Goal: Task Accomplishment & Management: Manage account settings

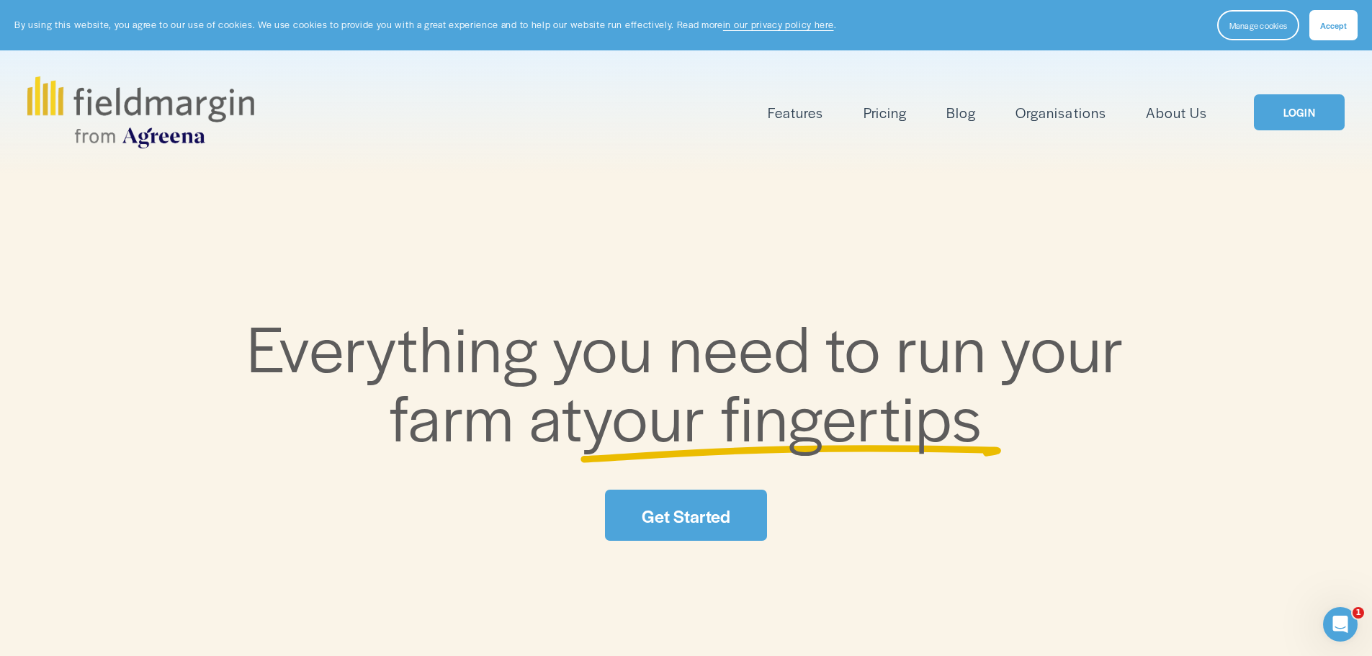
click at [1296, 110] on link "LOGIN" at bounding box center [1299, 112] width 91 height 37
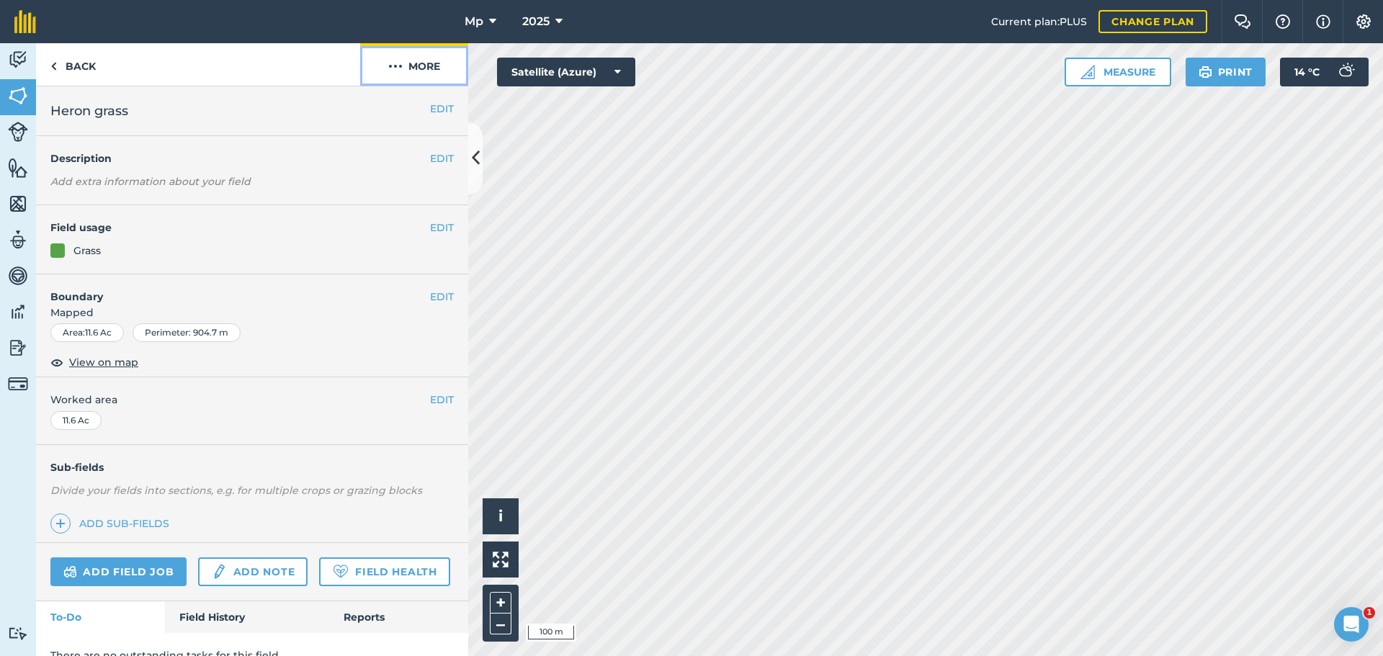
click at [412, 71] on button "More" at bounding box center [414, 64] width 108 height 42
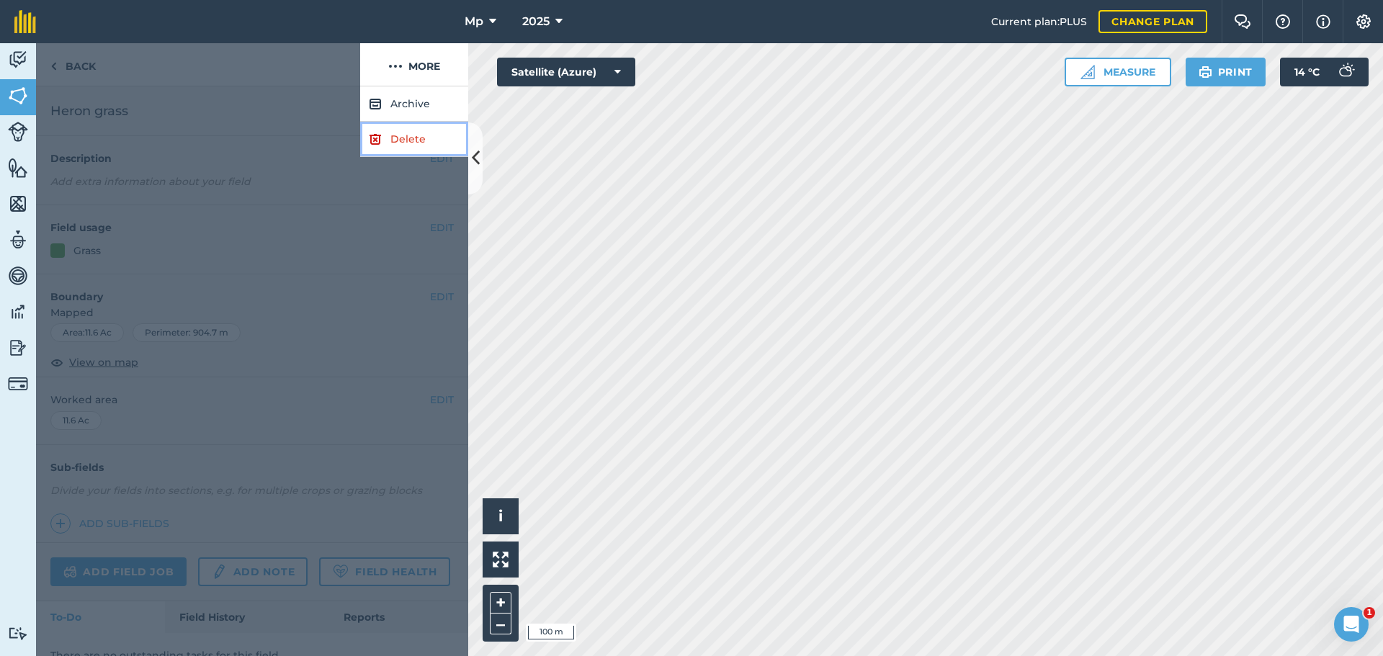
click at [416, 138] on link "Delete" at bounding box center [414, 139] width 108 height 35
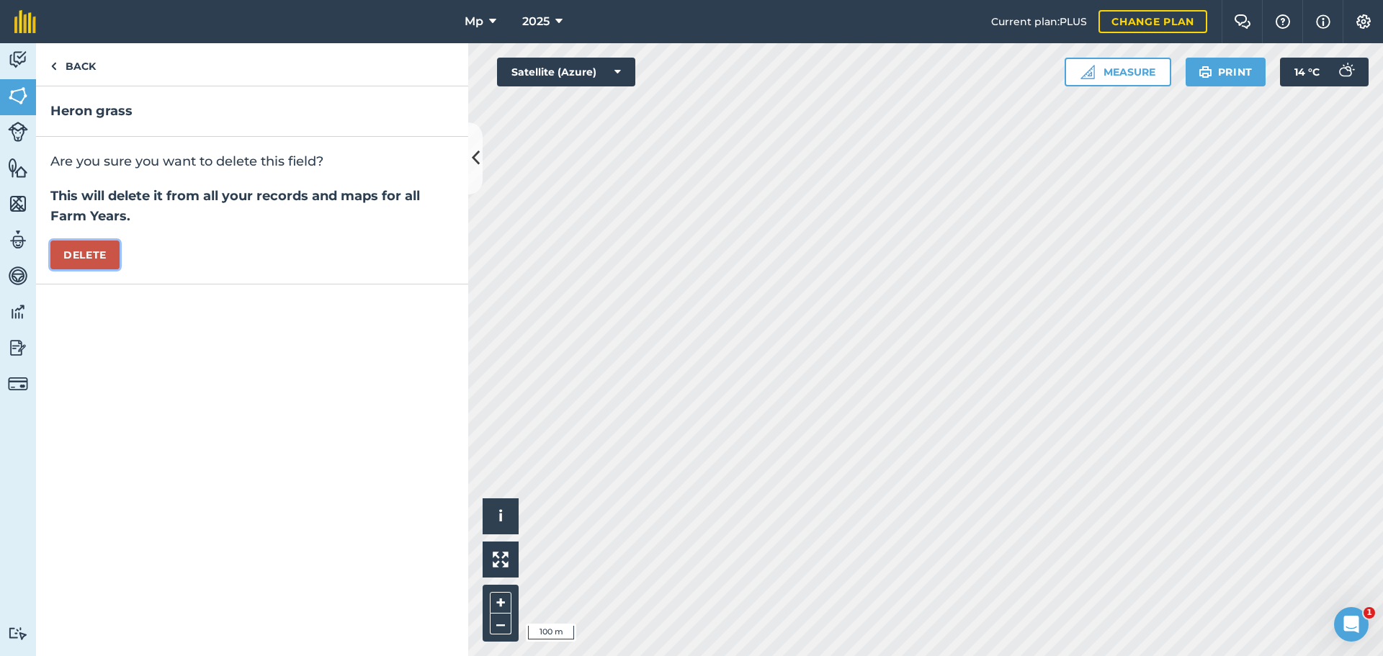
click at [67, 257] on button "Delete" at bounding box center [84, 255] width 69 height 29
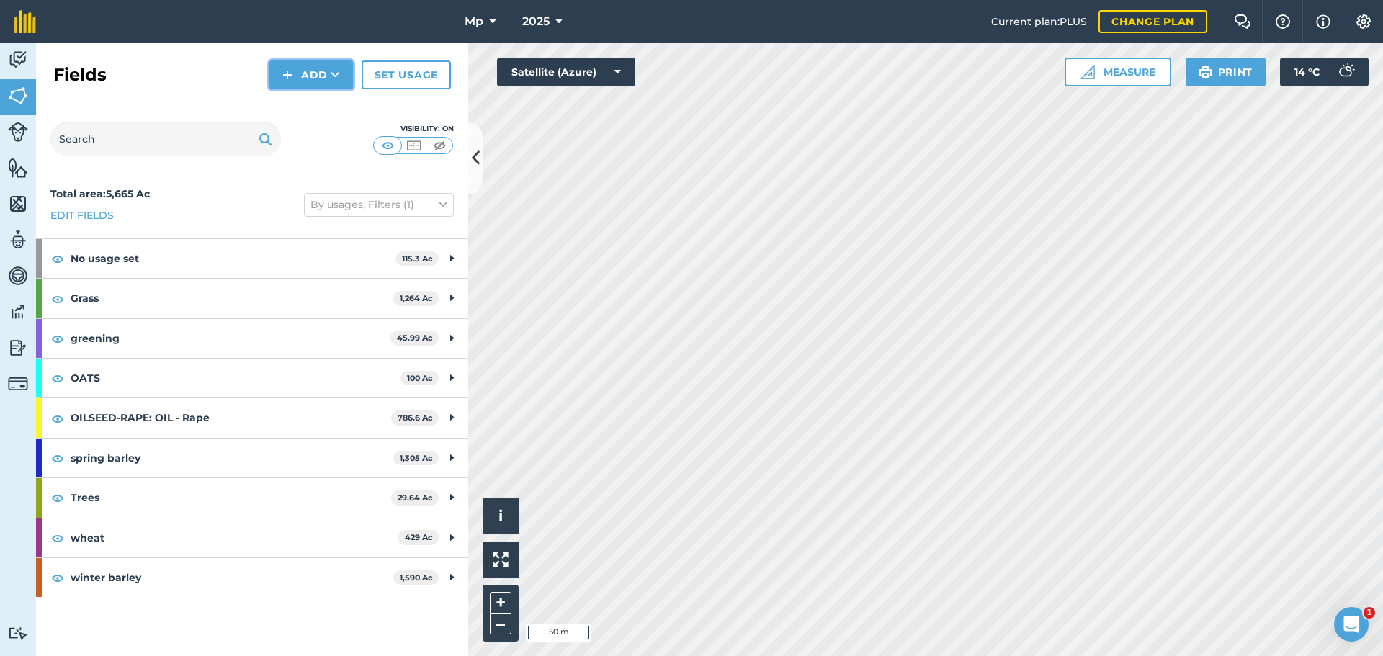
click at [330, 76] on button "Add" at bounding box center [311, 74] width 84 height 29
click at [328, 112] on link "Draw" at bounding box center [310, 107] width 79 height 32
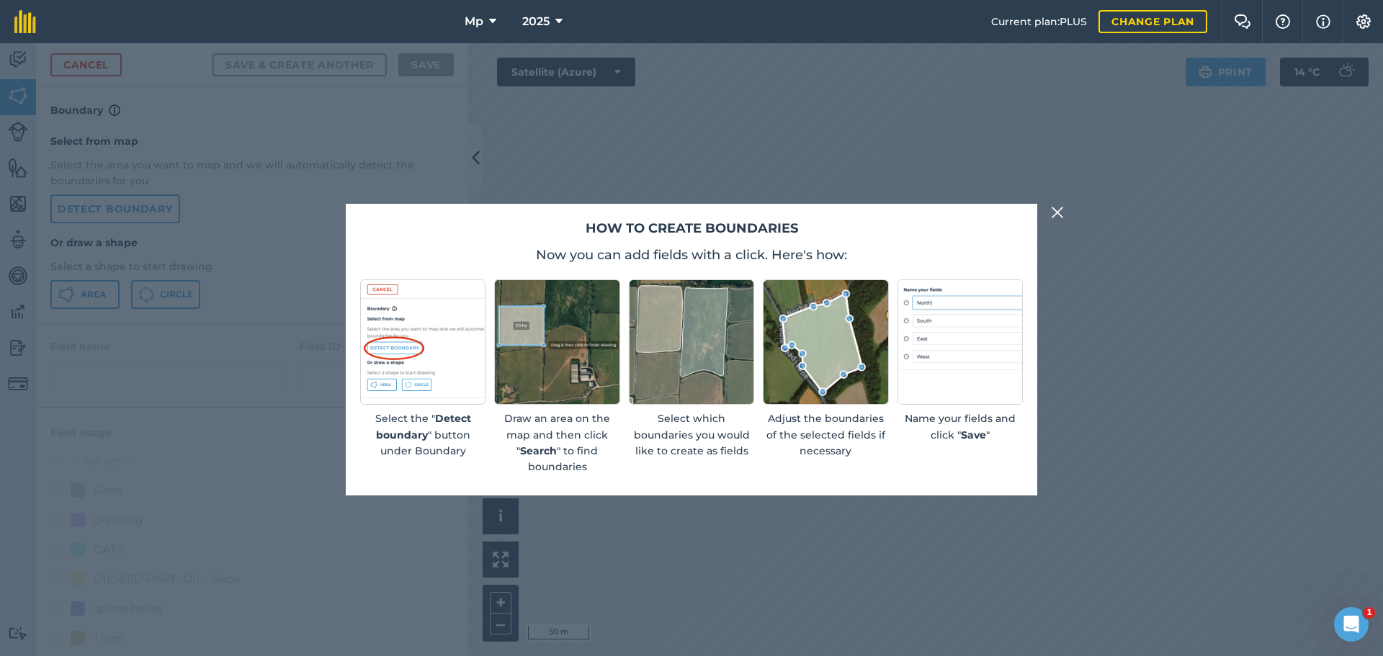
click at [1054, 217] on img at bounding box center [1057, 212] width 13 height 17
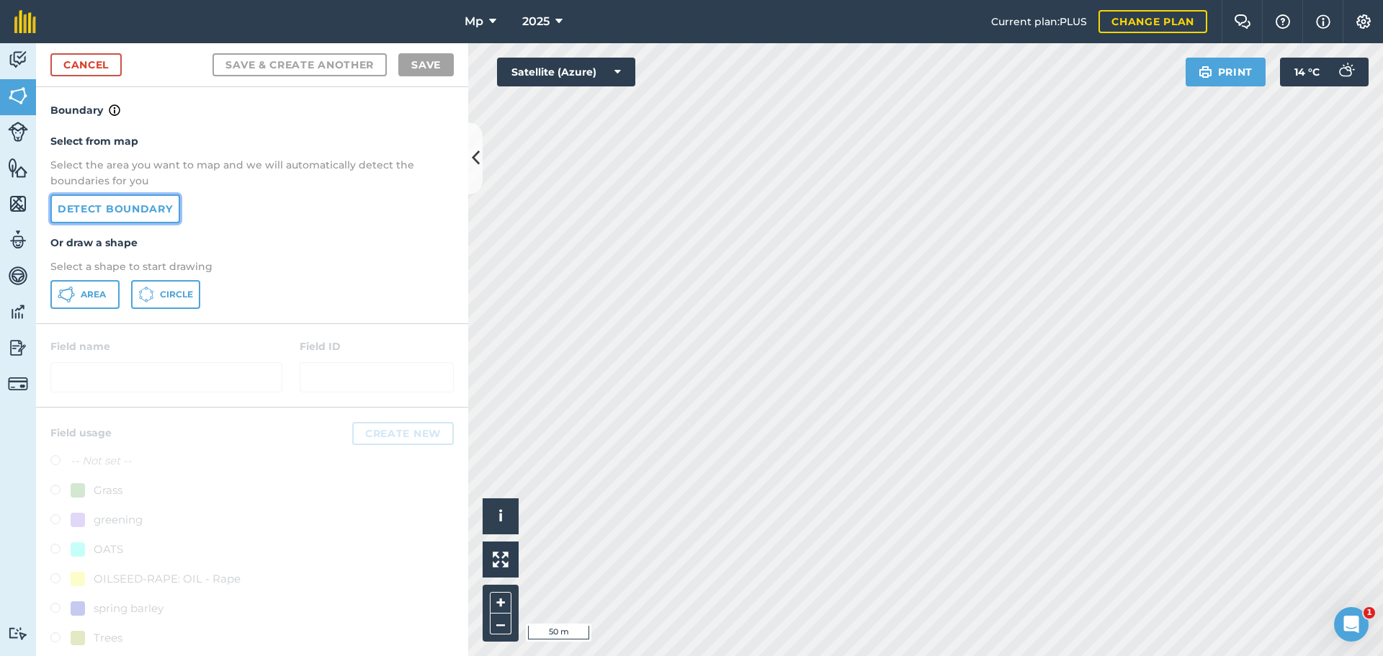
click at [88, 205] on link "Detect boundary" at bounding box center [115, 208] width 130 height 29
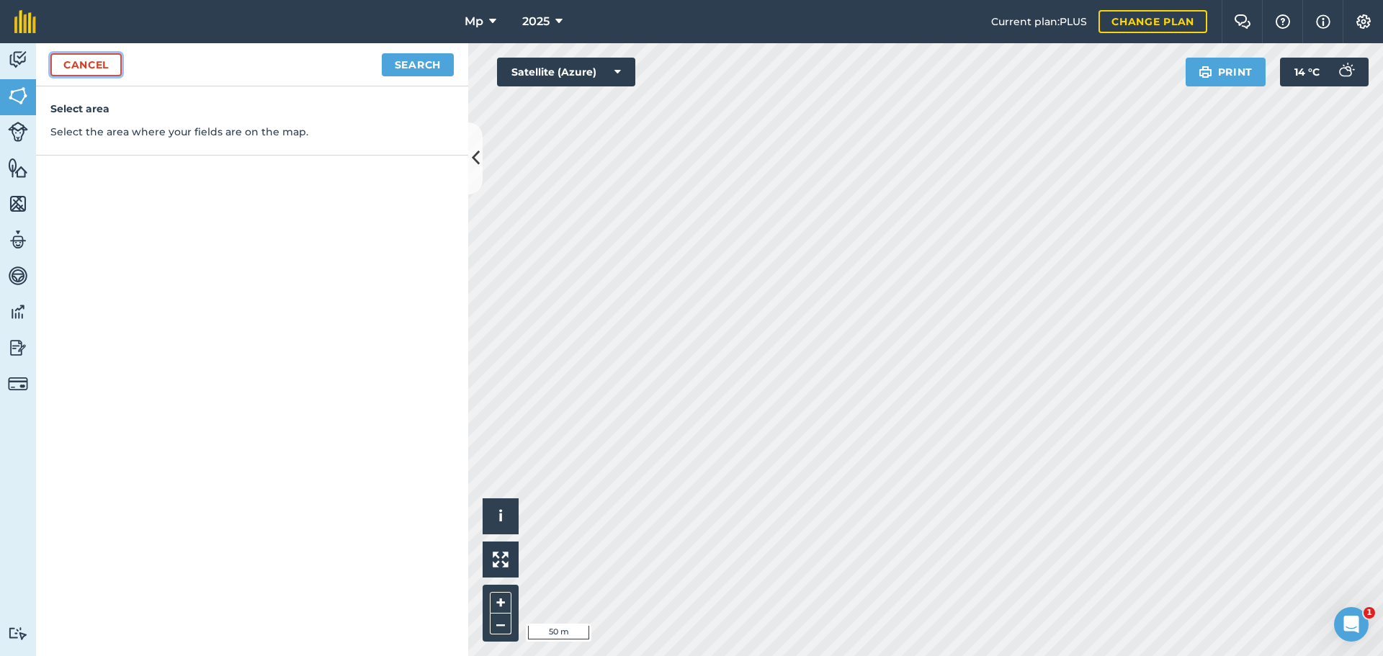
click at [89, 69] on link "Cancel" at bounding box center [85, 64] width 71 height 23
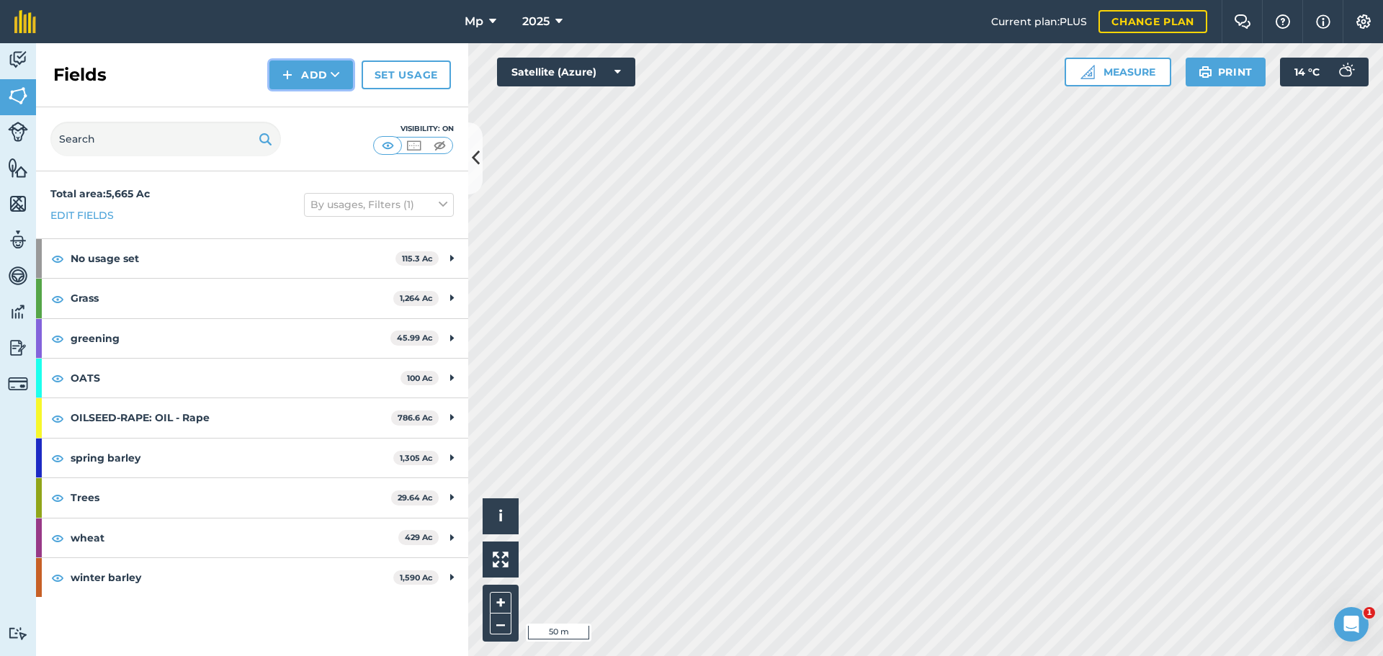
click at [310, 81] on button "Add" at bounding box center [311, 74] width 84 height 29
click at [301, 110] on link "Draw" at bounding box center [310, 107] width 79 height 32
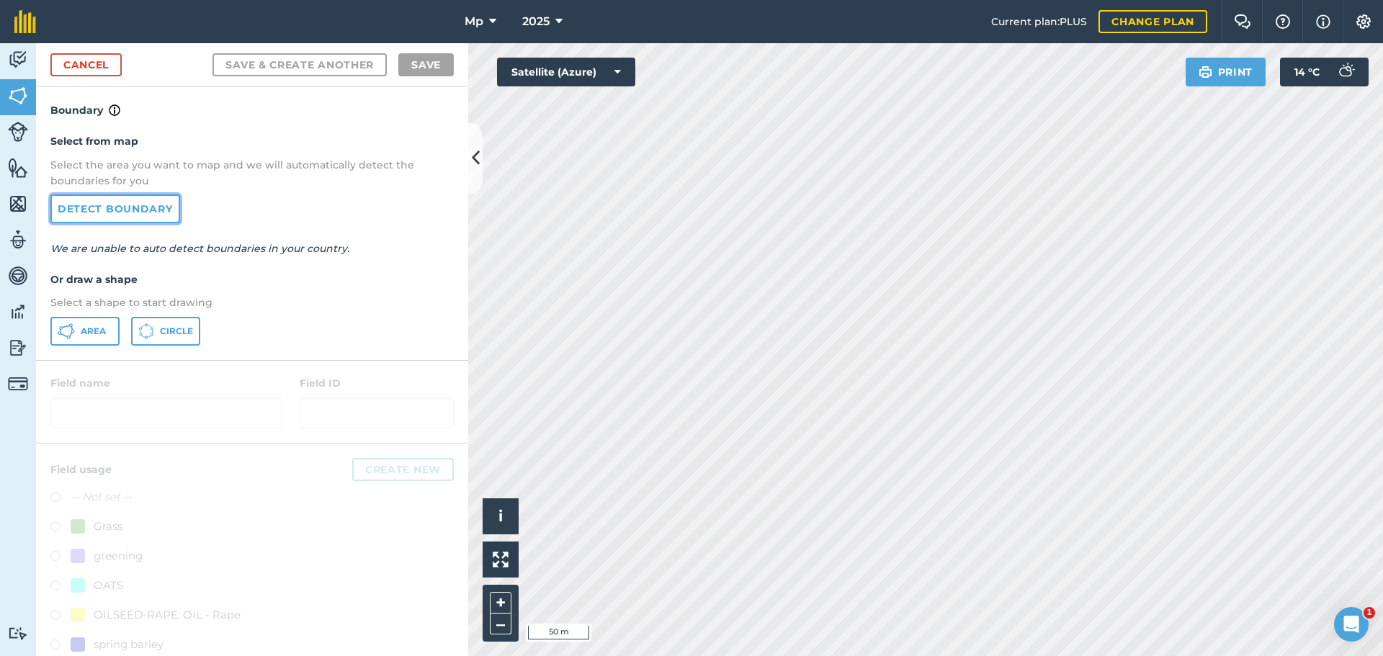
click at [141, 204] on link "Detect boundary" at bounding box center [115, 208] width 130 height 29
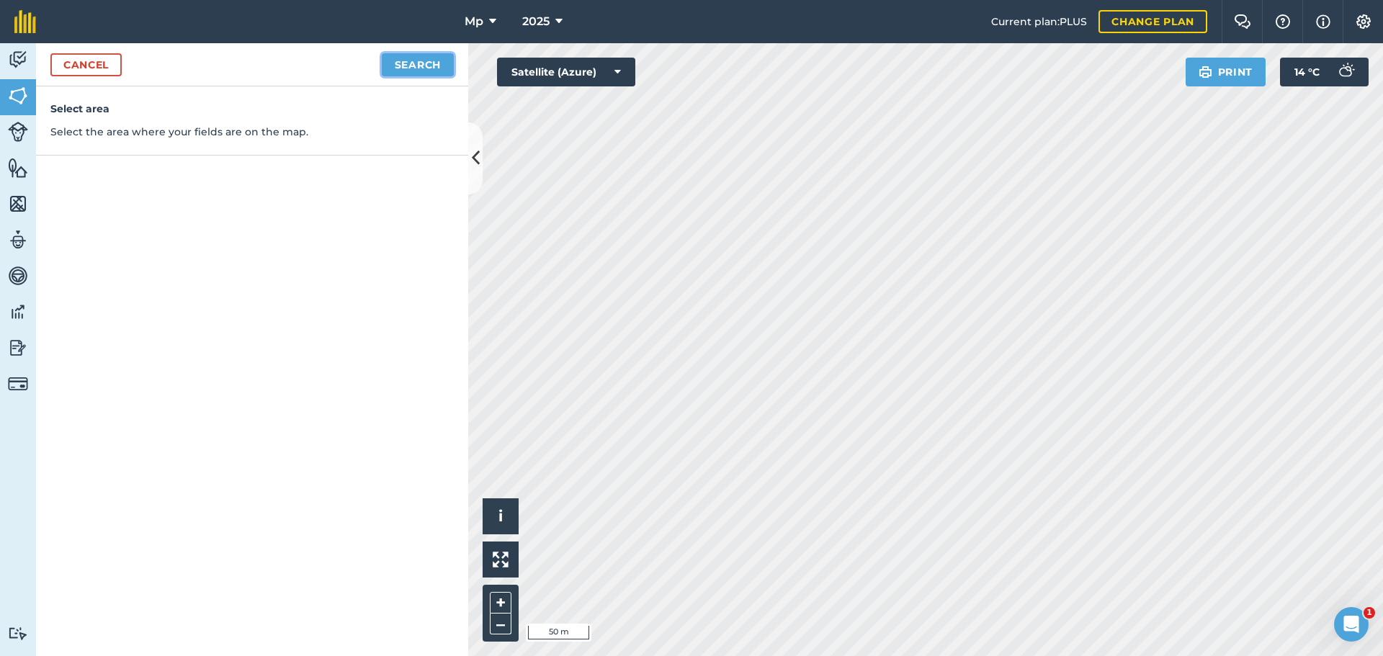
click at [434, 71] on button "Search" at bounding box center [418, 64] width 72 height 23
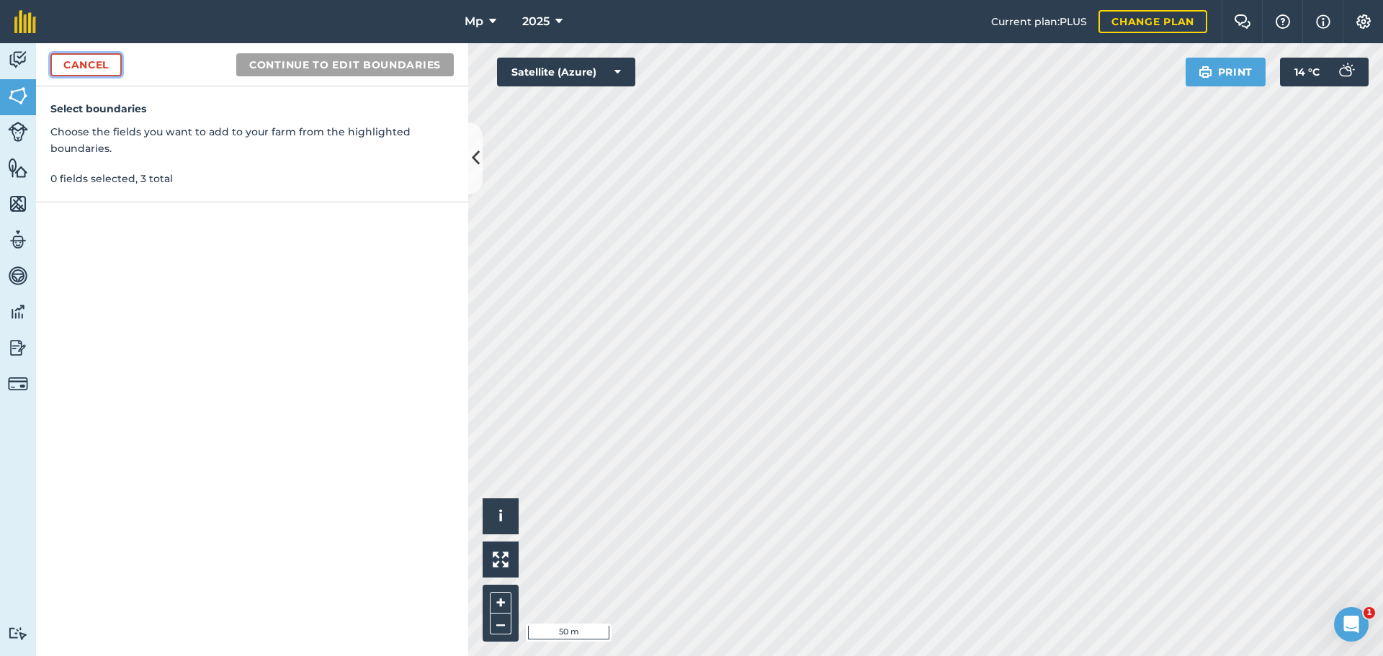
click at [102, 74] on link "Cancel" at bounding box center [85, 64] width 71 height 23
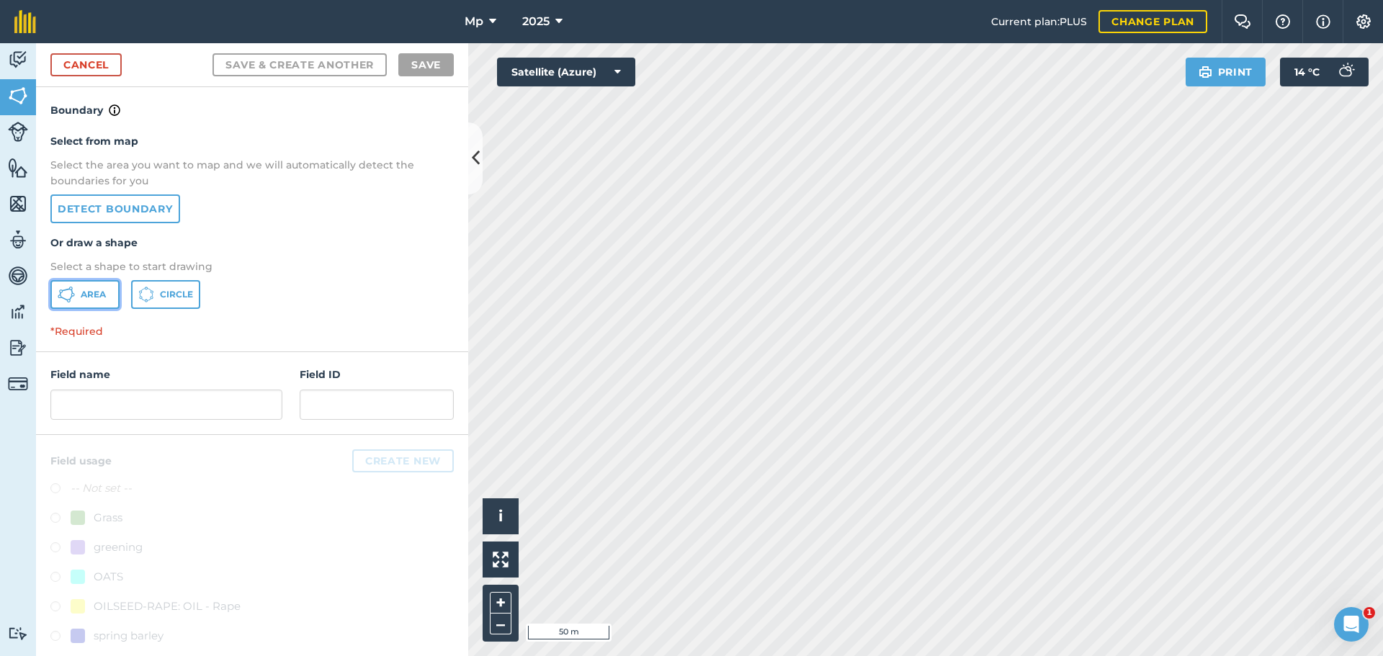
click at [109, 288] on button "Area" at bounding box center [84, 294] width 69 height 29
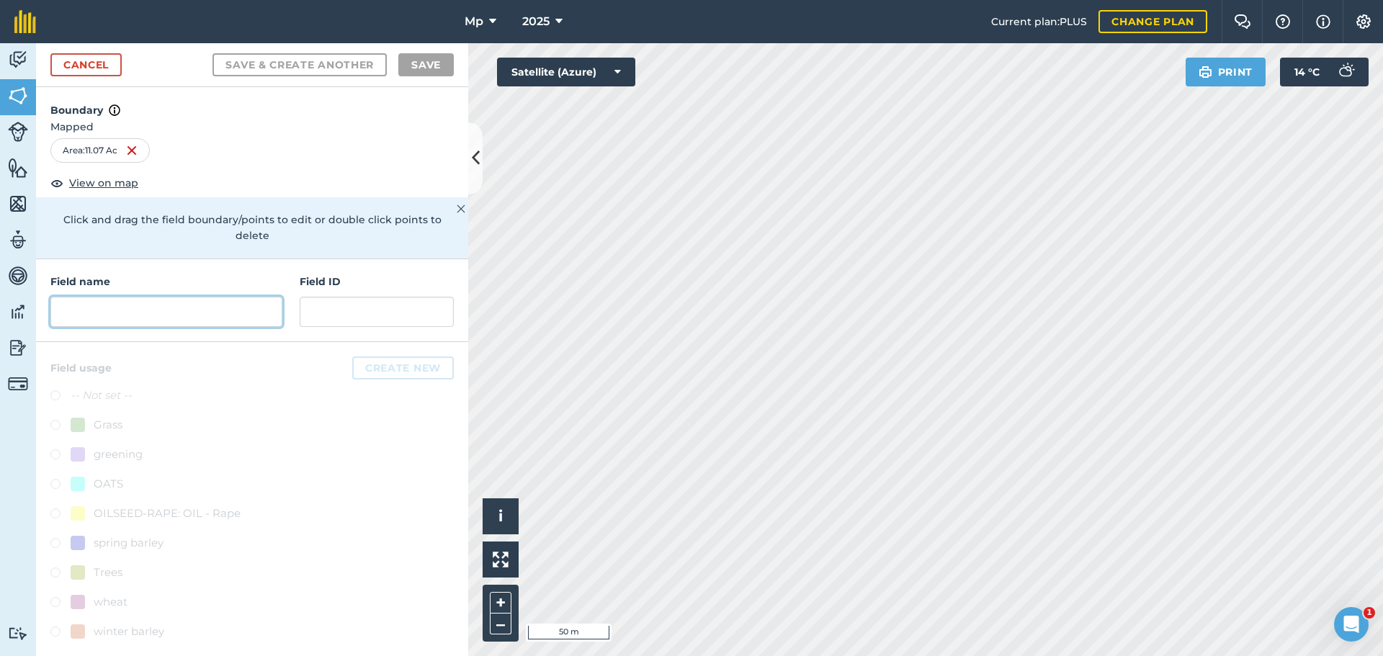
click at [192, 297] on input "text" at bounding box center [166, 312] width 232 height 30
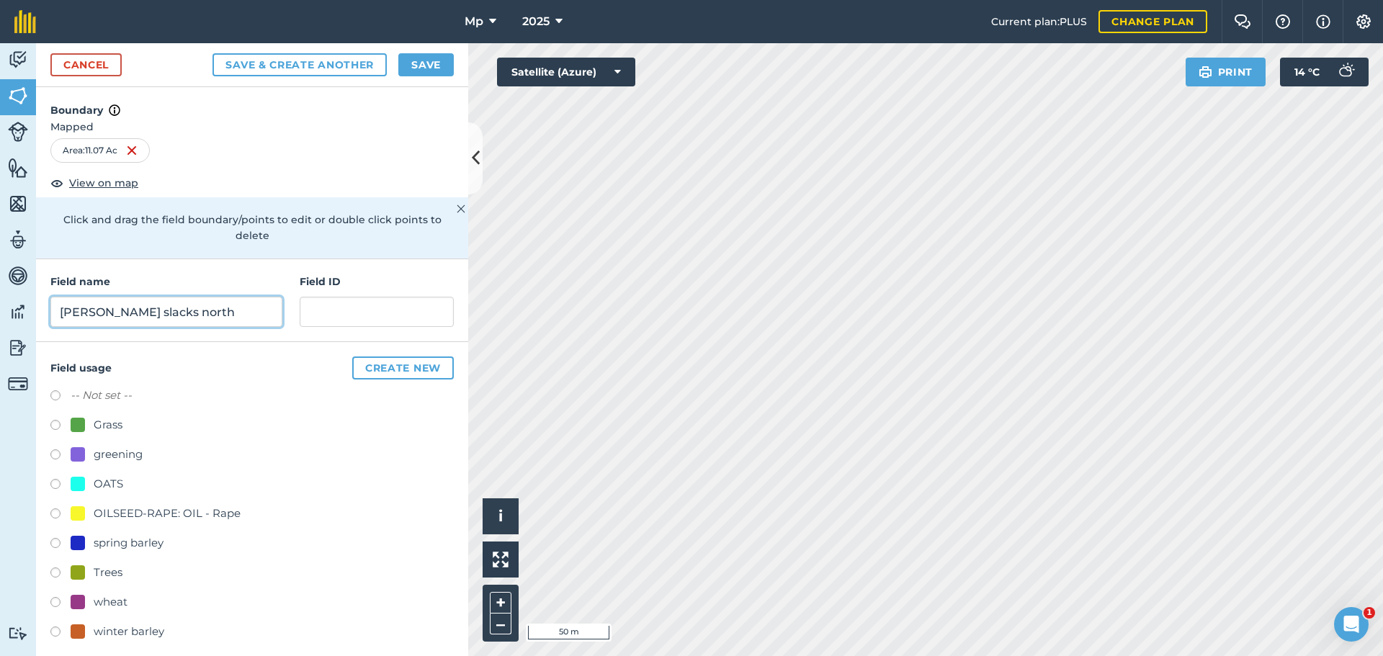
type input "berry slacks north"
click at [342, 68] on button "Save & Create Another" at bounding box center [299, 64] width 174 height 23
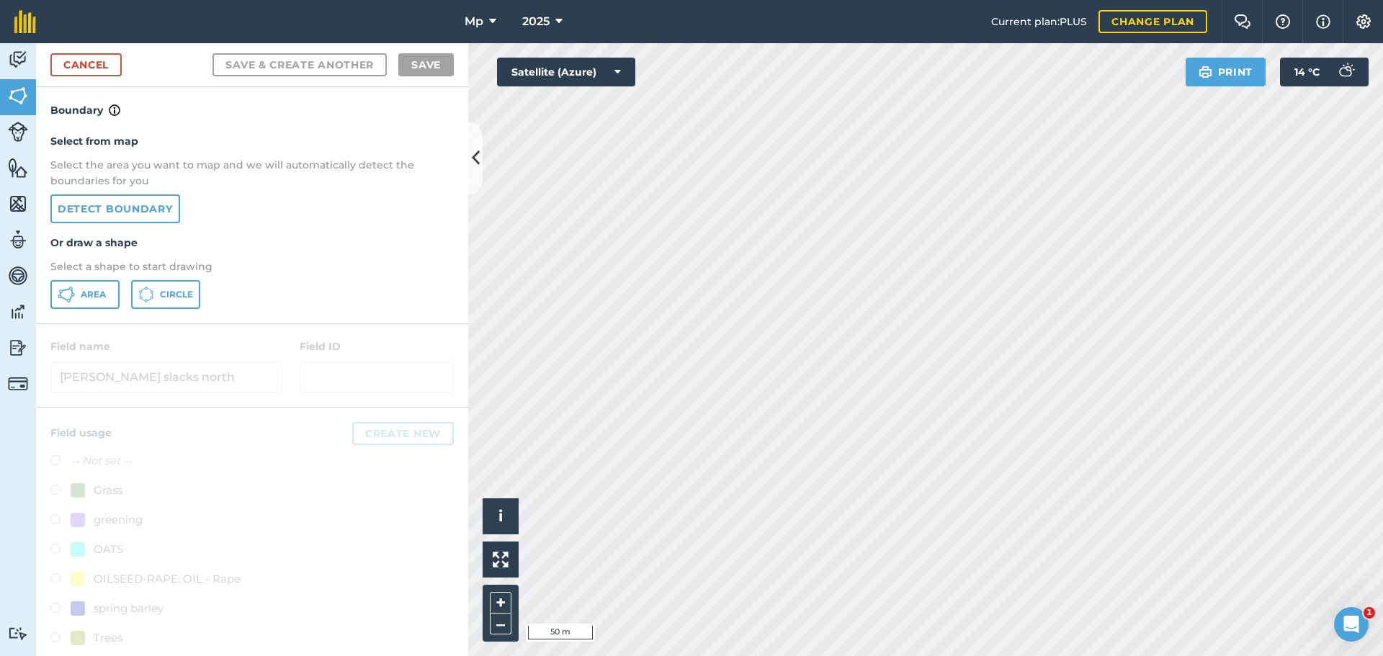
click at [919, 655] on html "Mp 2025 Current plan : PLUS Change plan Farm Chat Help Info Settings Mp - 2025 …" at bounding box center [691, 328] width 1383 height 656
click at [76, 300] on button "Area" at bounding box center [84, 294] width 69 height 29
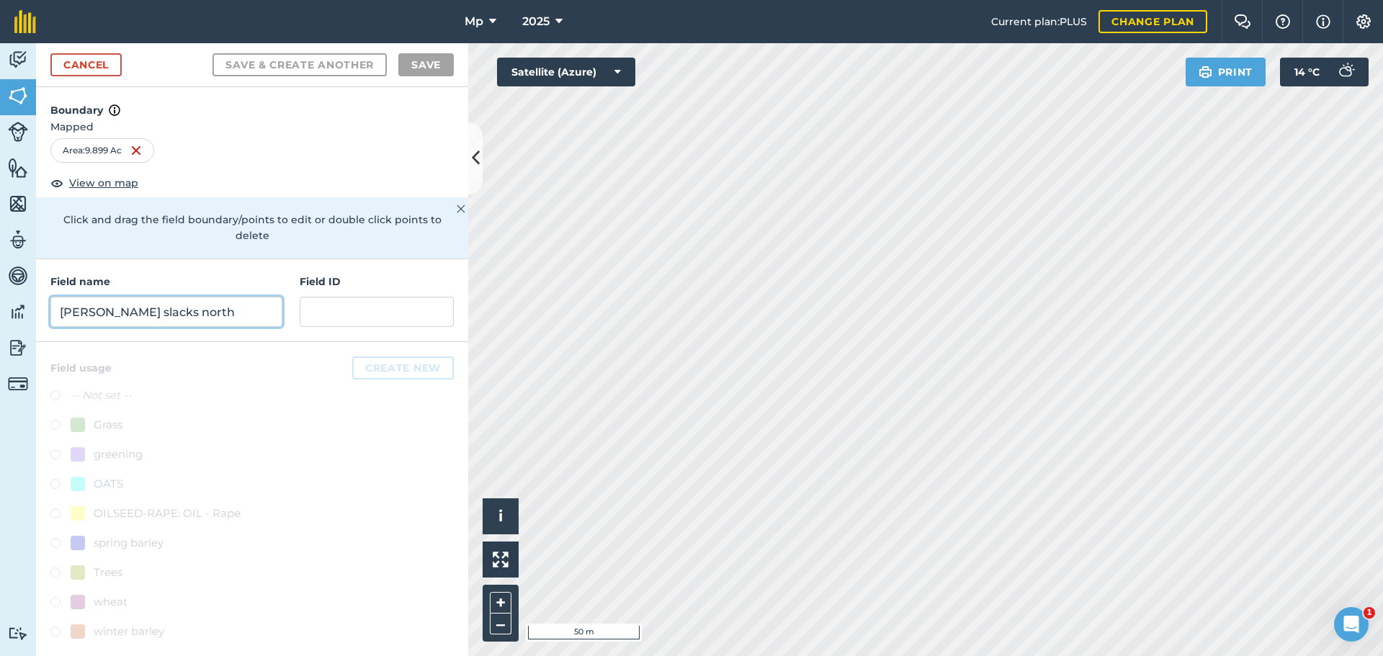
click at [166, 302] on input "berry slacks north" at bounding box center [166, 312] width 232 height 30
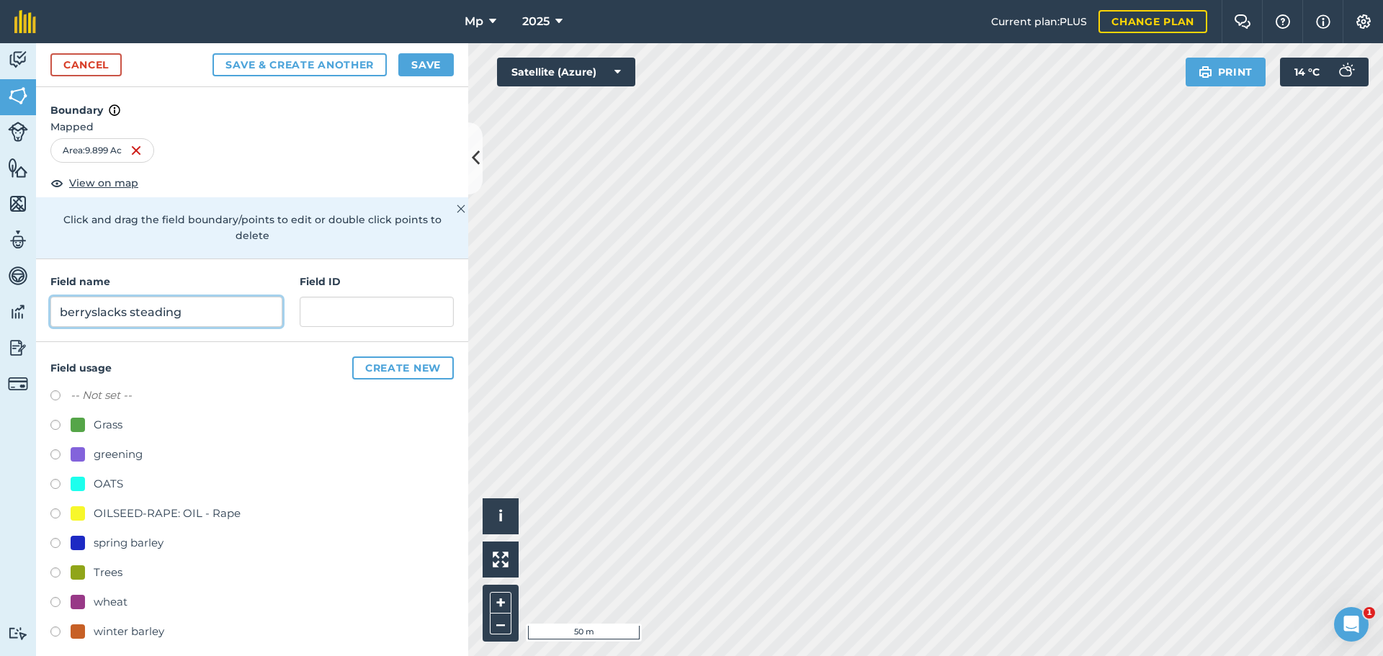
type input "berryslacks steading"
click at [311, 59] on button "Save & Create Another" at bounding box center [299, 64] width 174 height 23
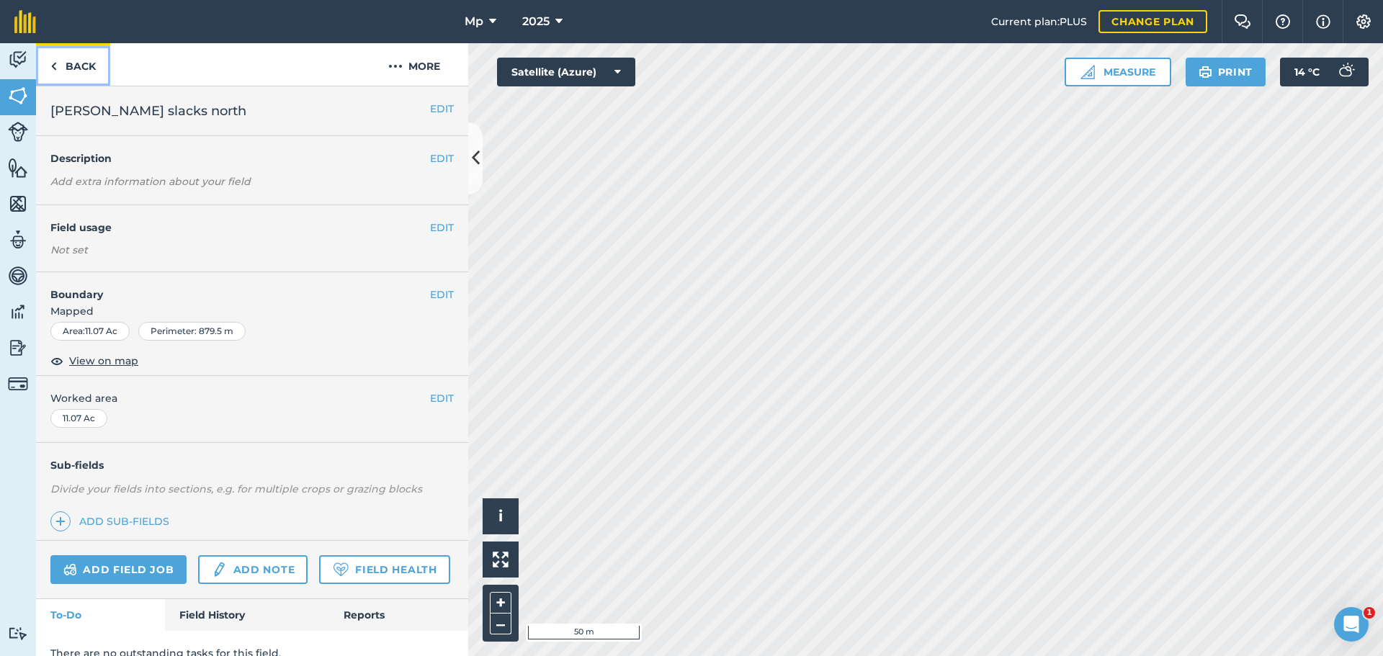
click at [66, 68] on link "Back" at bounding box center [73, 64] width 74 height 42
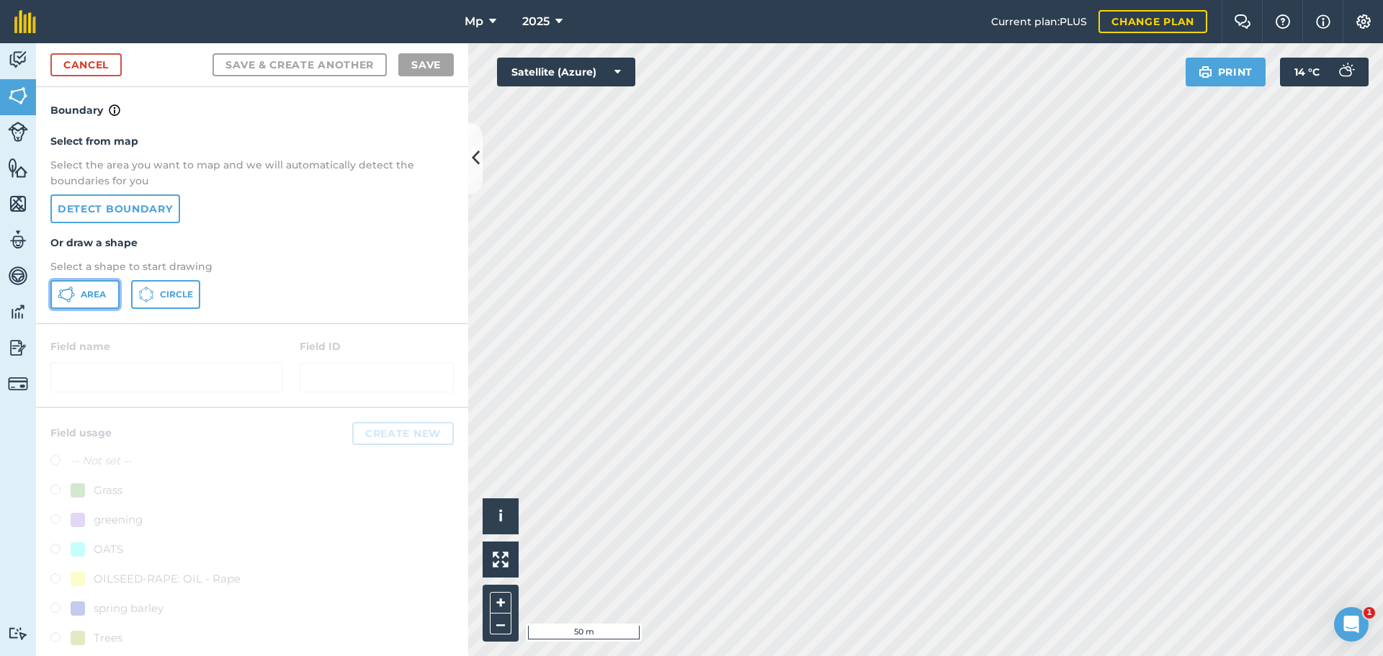
click at [76, 297] on button "Area" at bounding box center [84, 294] width 69 height 29
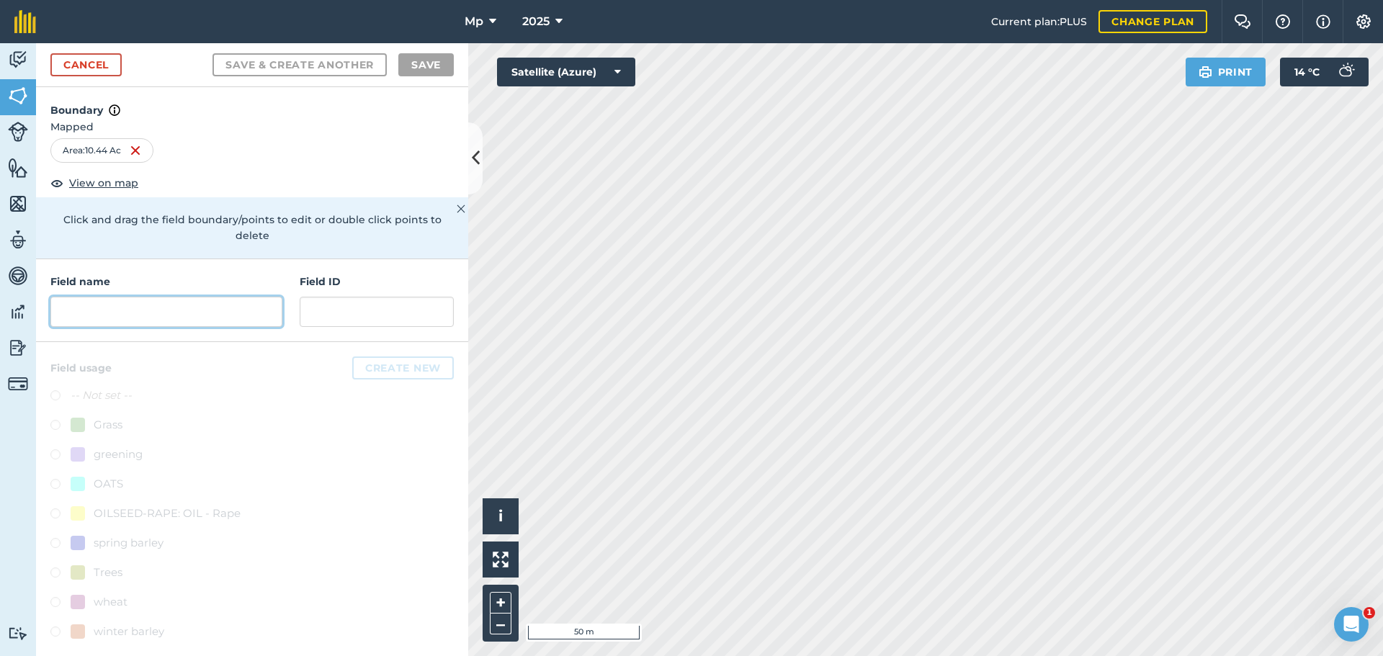
click at [181, 297] on input "text" at bounding box center [166, 312] width 232 height 30
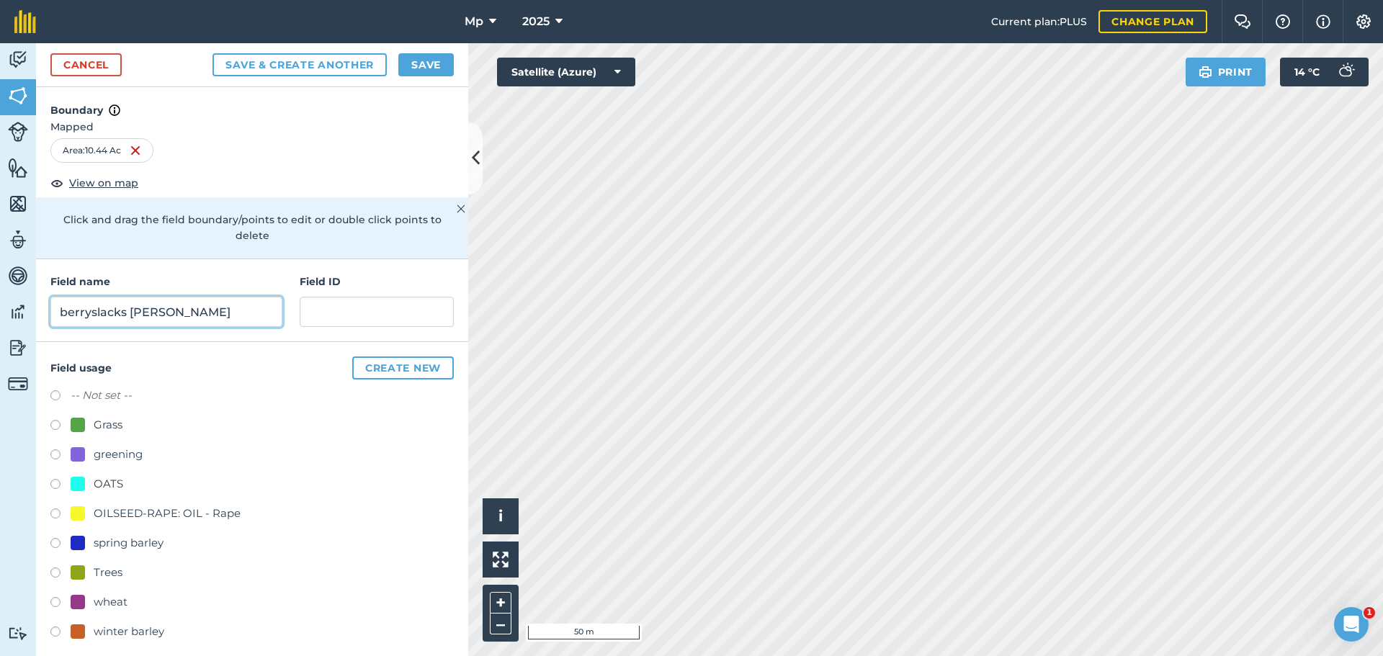
type input "berryslacks george"
click at [246, 64] on button "Save & Create Another" at bounding box center [299, 64] width 174 height 23
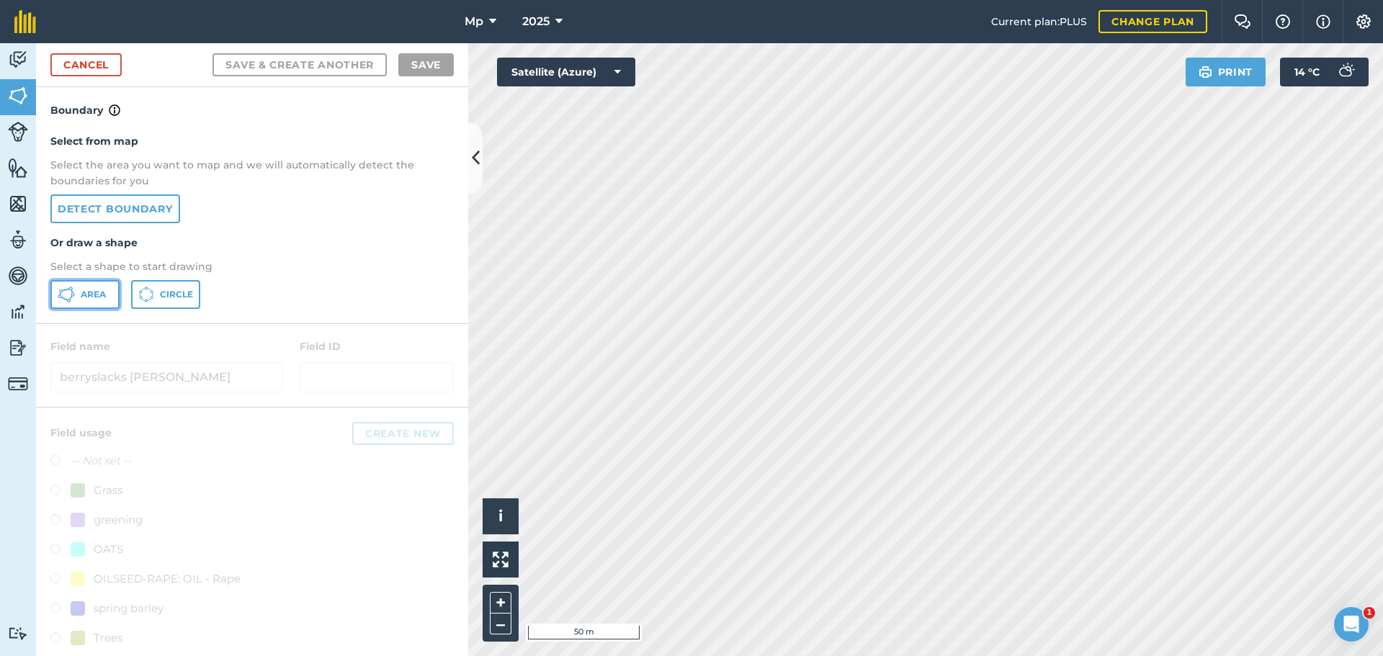
click at [80, 302] on button "Area" at bounding box center [84, 294] width 69 height 29
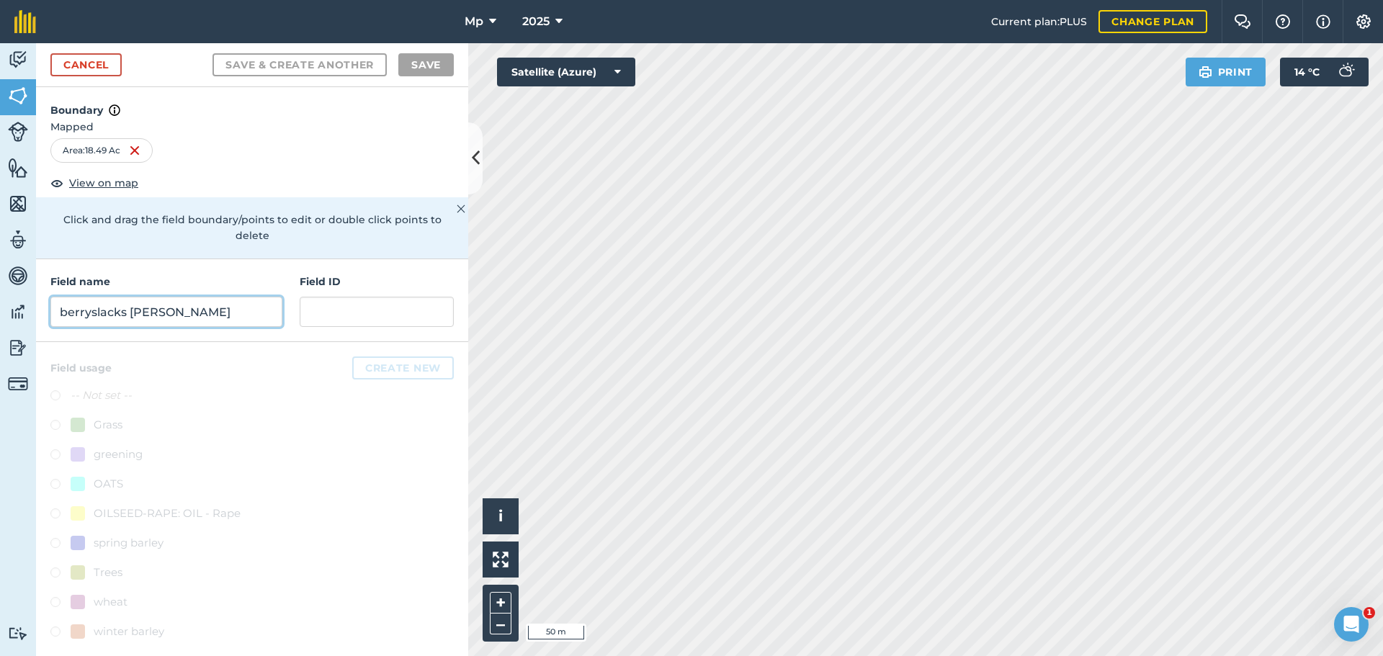
click at [125, 297] on input "berryslacks george" at bounding box center [166, 312] width 232 height 30
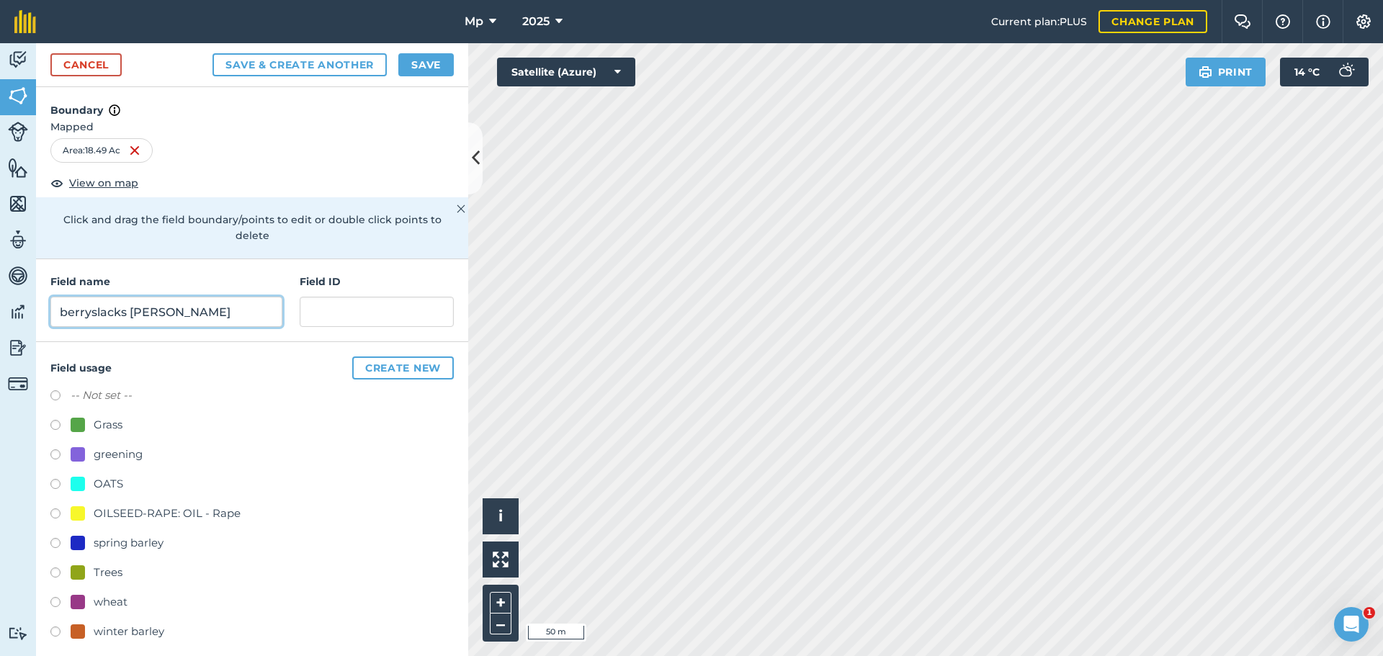
type input "berryslacks steven"
click at [291, 59] on button "Save & Create Another" at bounding box center [299, 64] width 174 height 23
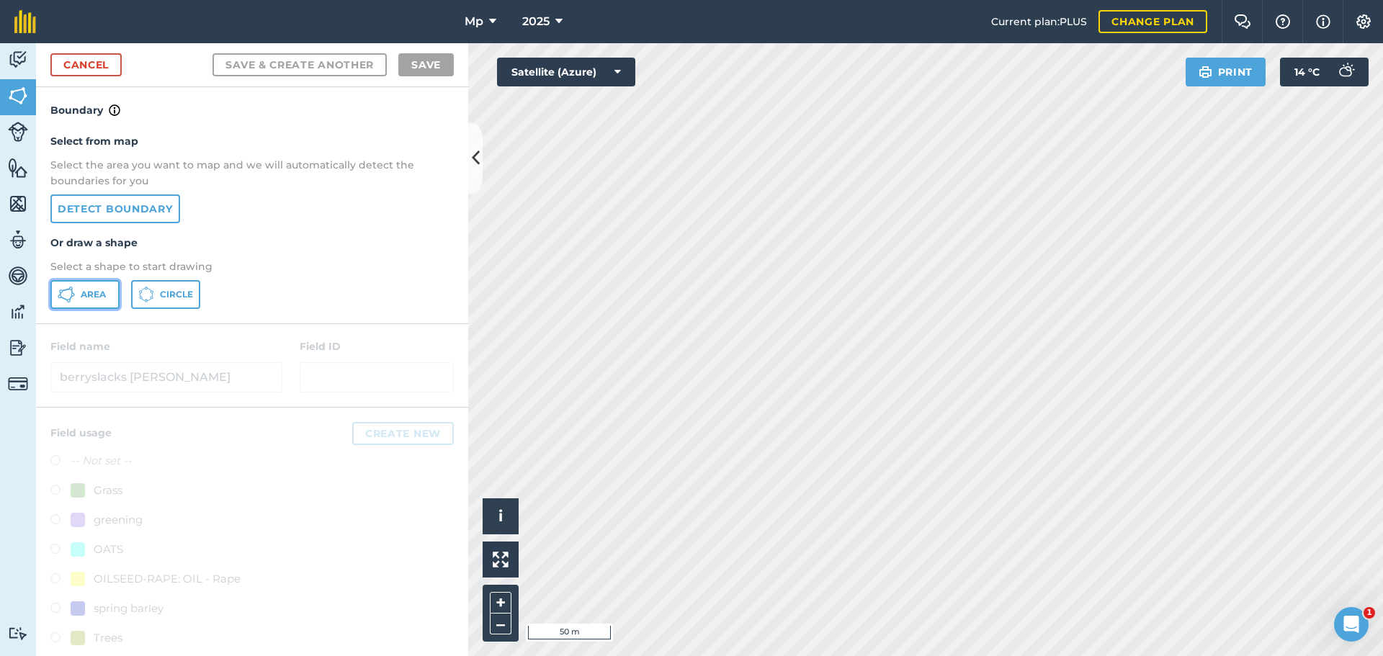
click at [65, 290] on icon at bounding box center [66, 290] width 9 height 3
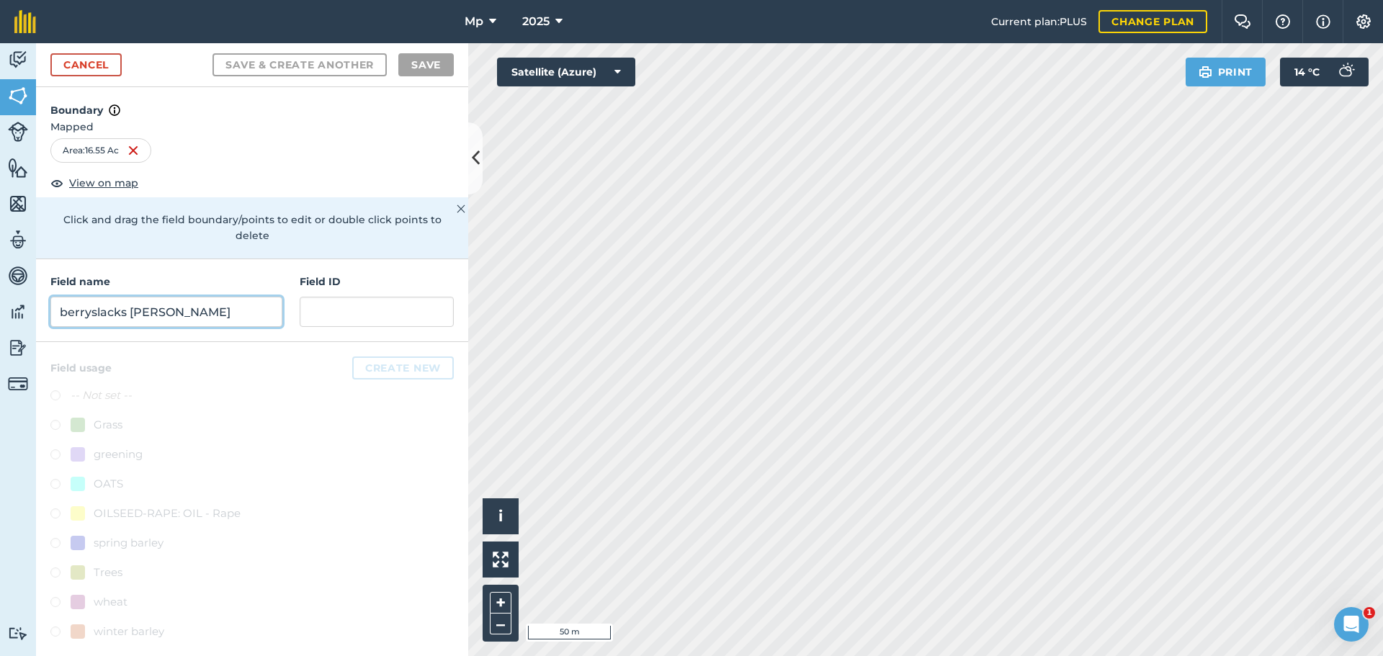
click at [139, 297] on input "berryslacks steven" at bounding box center [166, 312] width 232 height 30
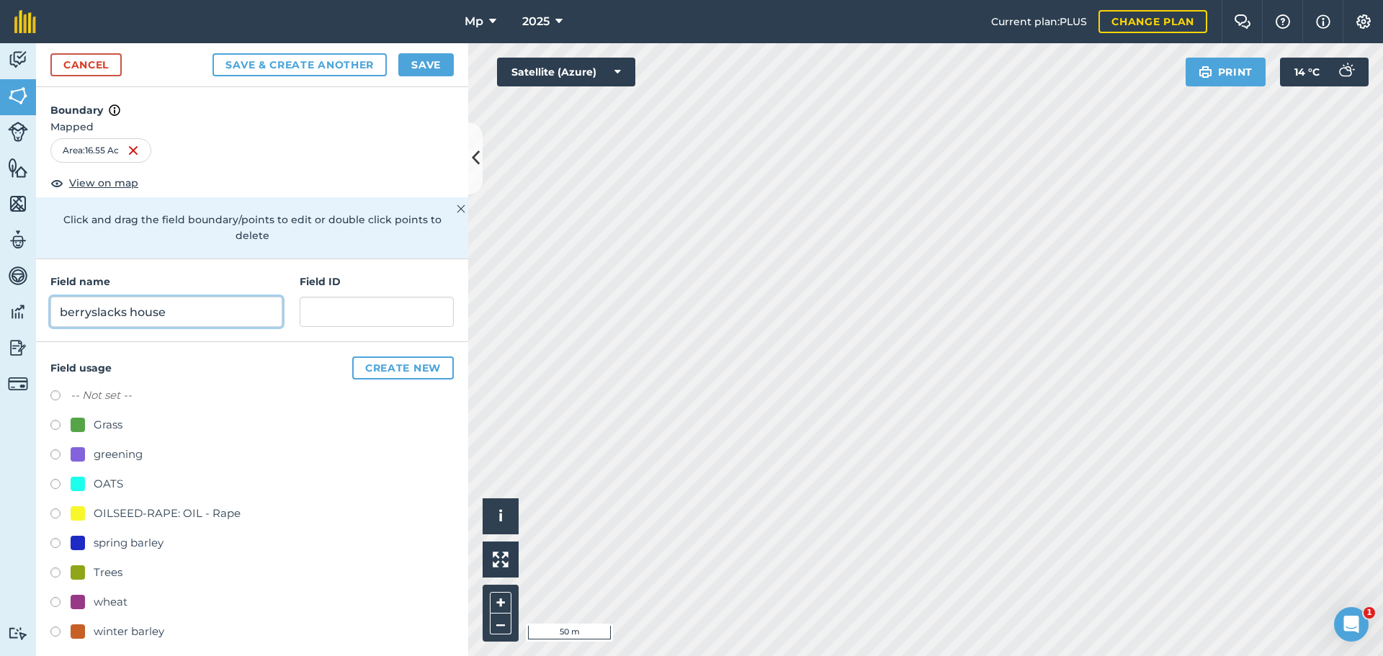
type input "berryslacks house"
click at [405, 69] on button "Save" at bounding box center [425, 64] width 55 height 23
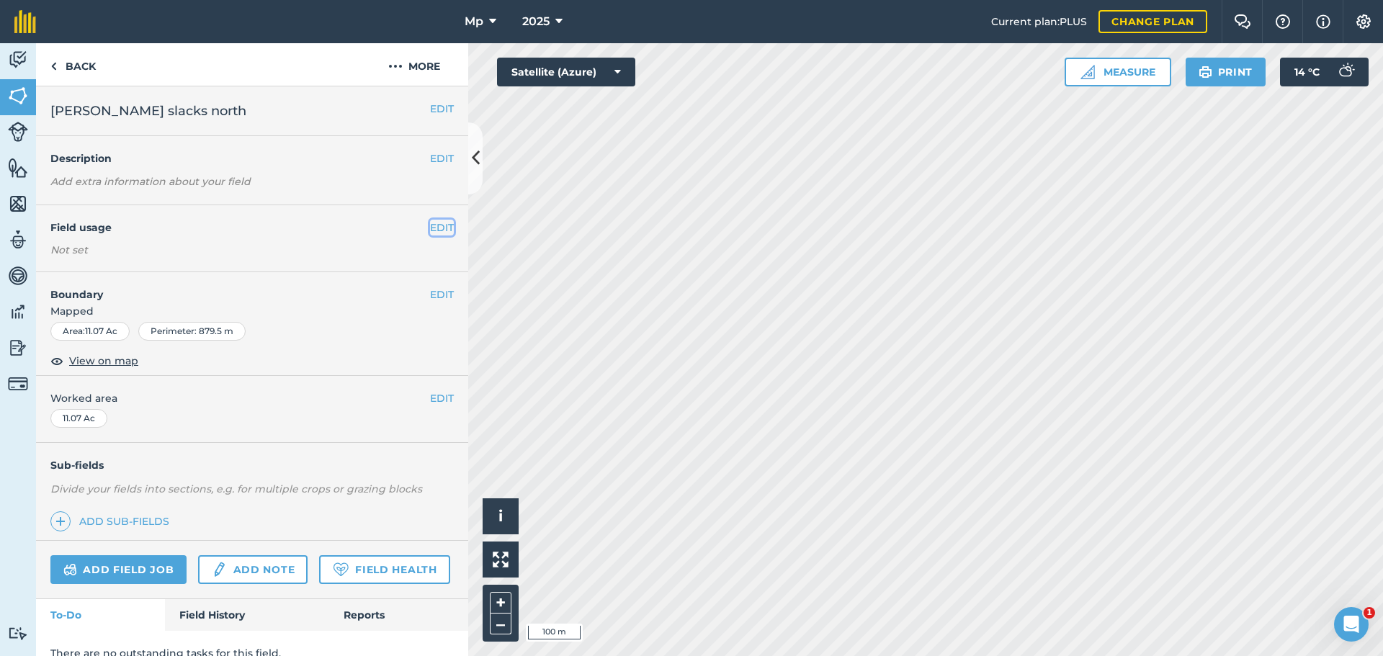
click at [431, 226] on button "EDIT" at bounding box center [442, 228] width 24 height 16
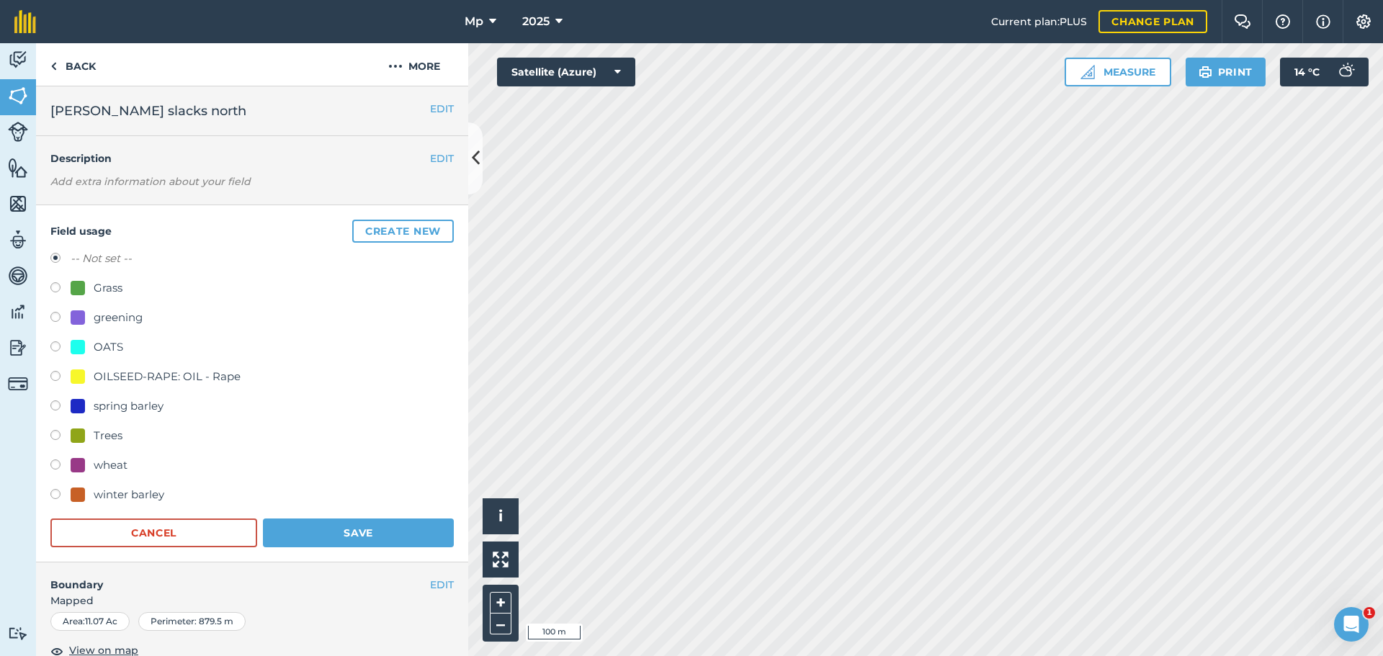
click at [117, 287] on div "Grass" at bounding box center [108, 287] width 29 height 17
radio input "true"
radio input "false"
click at [285, 534] on button "Save" at bounding box center [358, 532] width 191 height 29
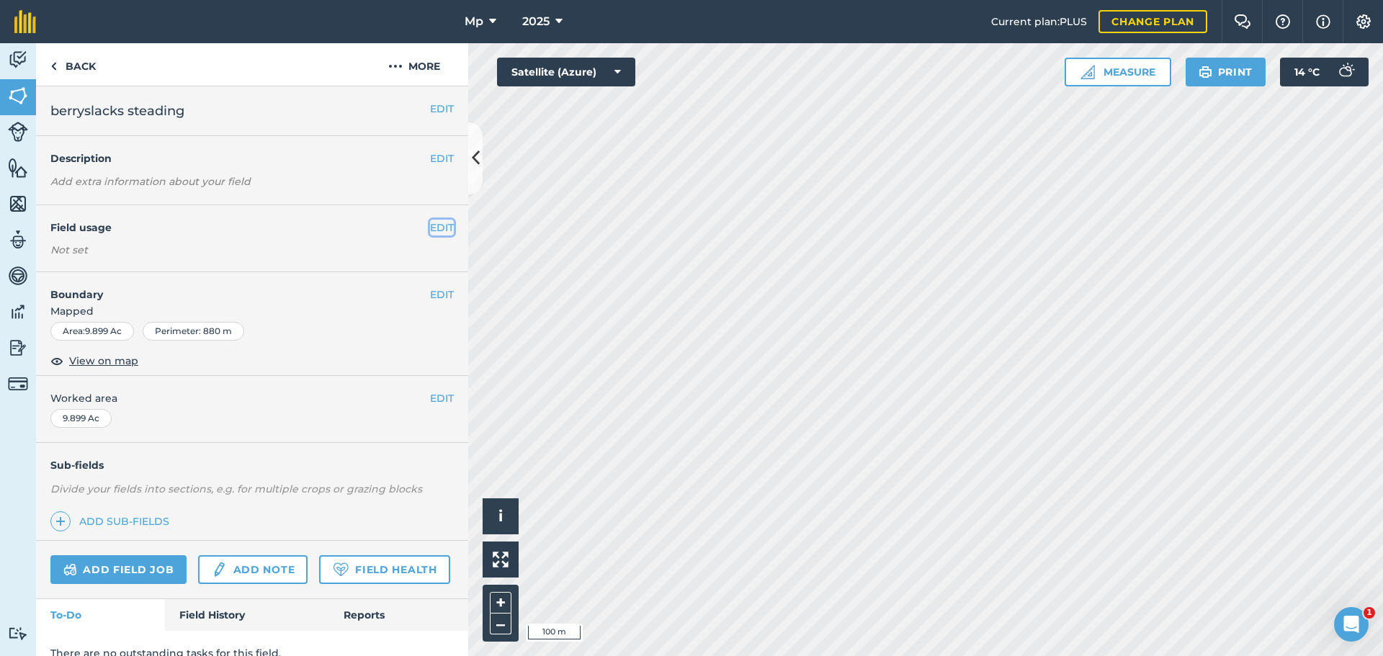
click at [430, 232] on button "EDIT" at bounding box center [442, 228] width 24 height 16
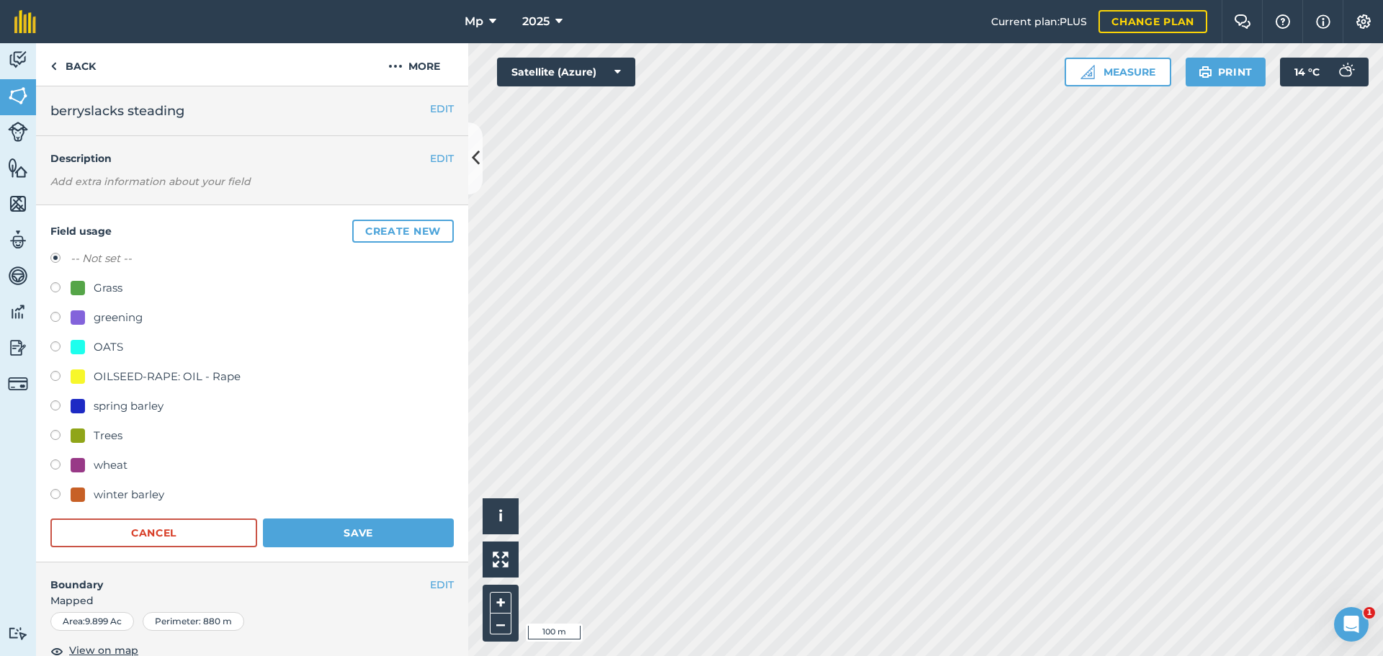
click at [98, 292] on div "Grass" at bounding box center [108, 287] width 29 height 17
radio input "true"
radio input "false"
click at [328, 546] on button "Save" at bounding box center [358, 532] width 191 height 29
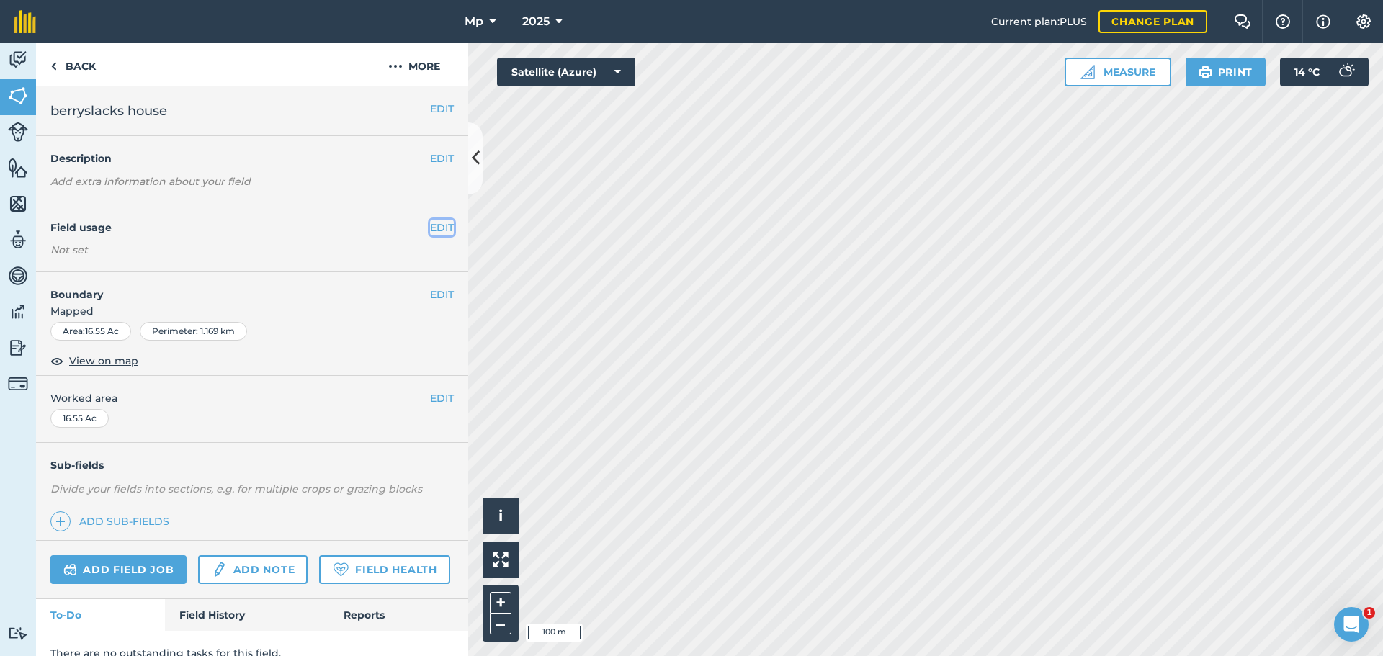
click at [430, 230] on button "EDIT" at bounding box center [442, 228] width 24 height 16
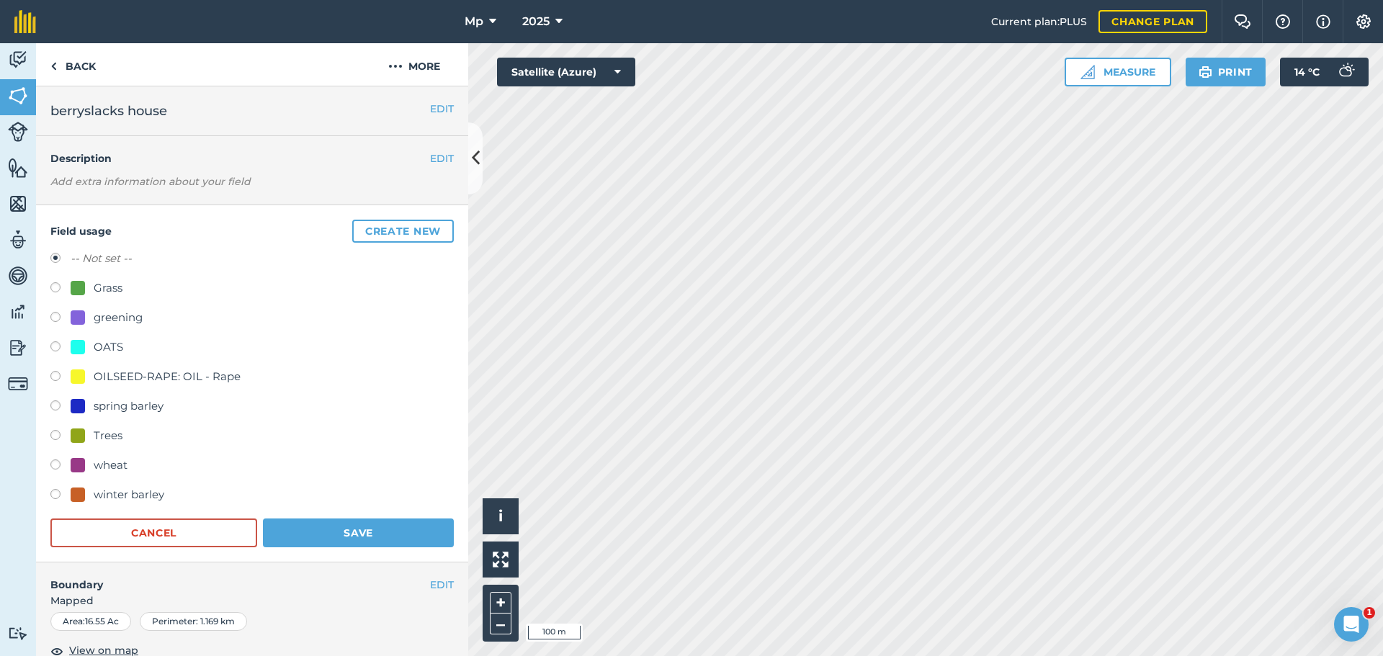
click at [99, 282] on div "Grass" at bounding box center [108, 287] width 29 height 17
radio input "true"
radio input "false"
click at [318, 540] on button "Save" at bounding box center [358, 532] width 191 height 29
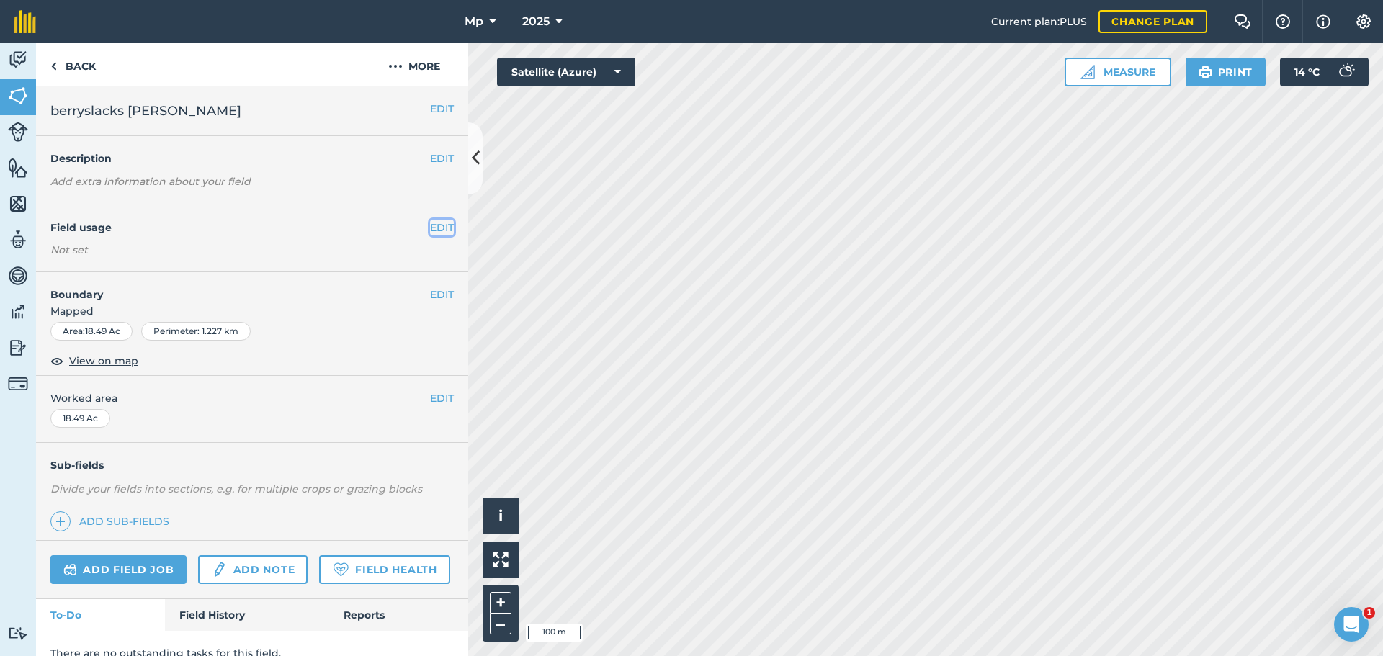
click at [430, 229] on button "EDIT" at bounding box center [442, 228] width 24 height 16
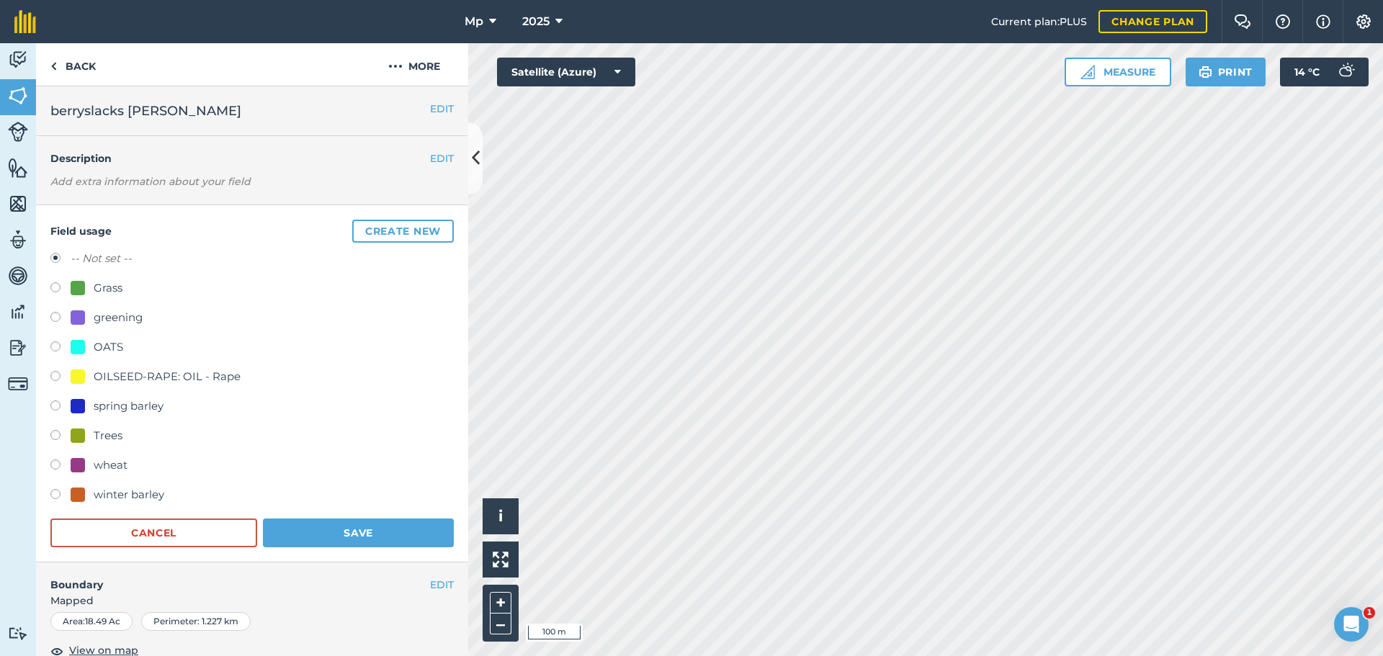
click at [91, 288] on div "Grass" at bounding box center [97, 287] width 52 height 17
radio input "true"
radio input "false"
click at [306, 531] on button "Save" at bounding box center [358, 532] width 191 height 29
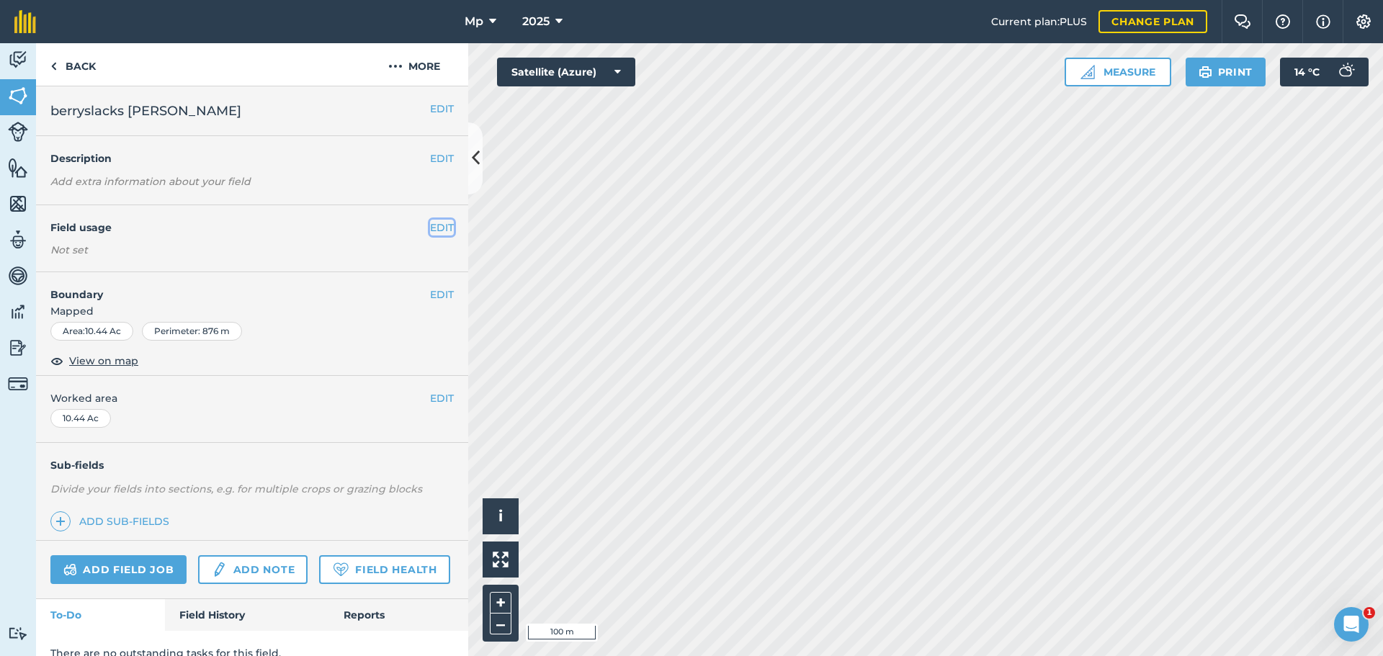
click at [430, 226] on button "EDIT" at bounding box center [442, 228] width 24 height 16
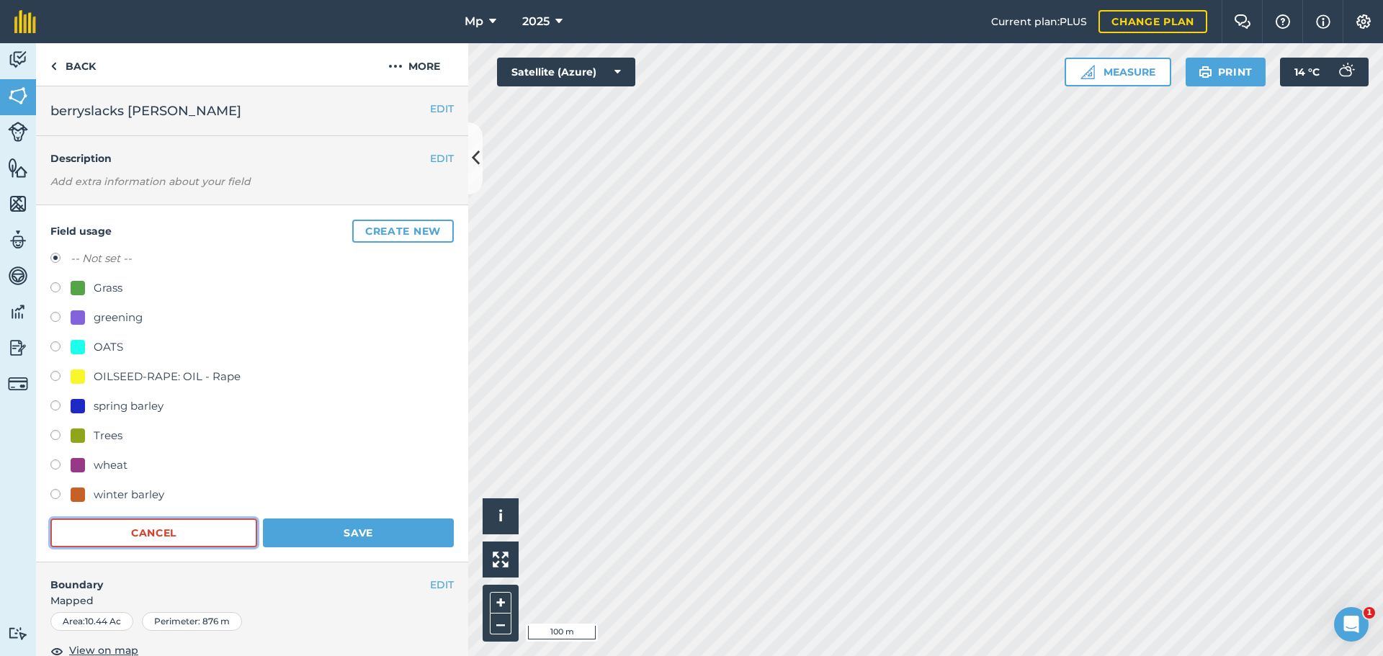
click at [237, 539] on button "Cancel" at bounding box center [153, 532] width 207 height 29
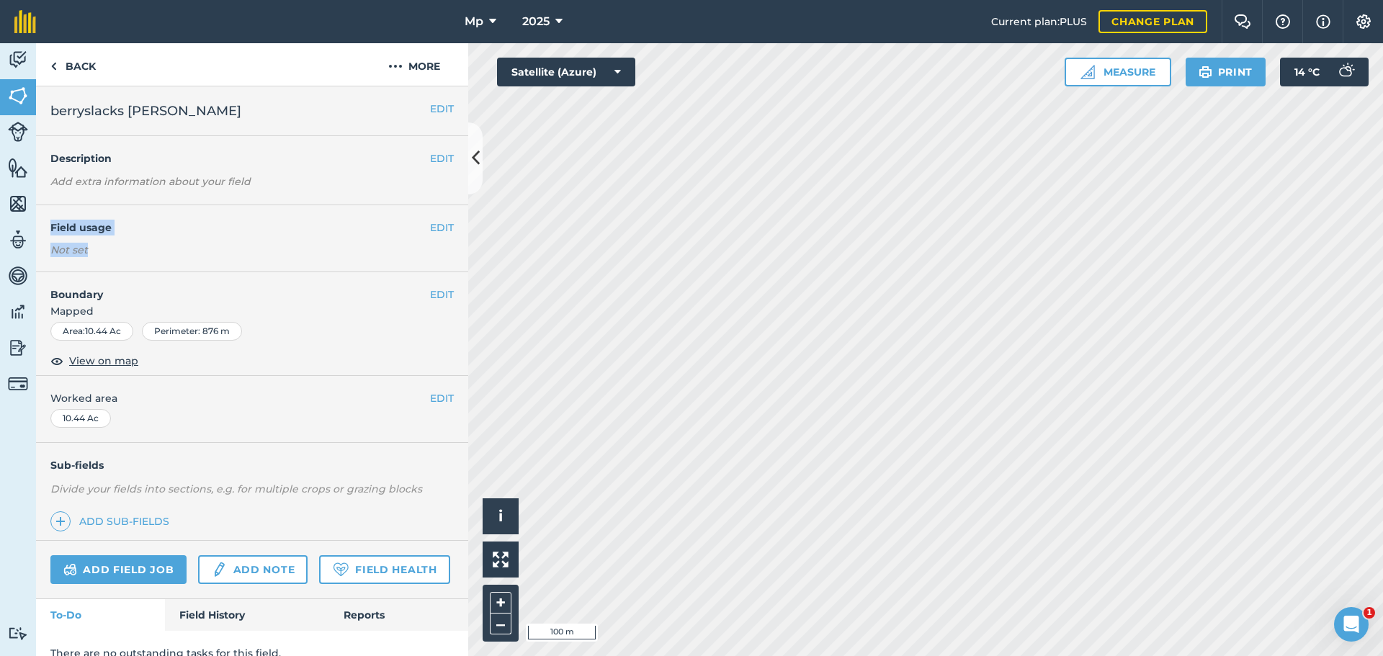
click at [428, 235] on div "EDIT Field usage Not set" at bounding box center [252, 238] width 432 height 67
click at [430, 229] on button "EDIT" at bounding box center [442, 228] width 24 height 16
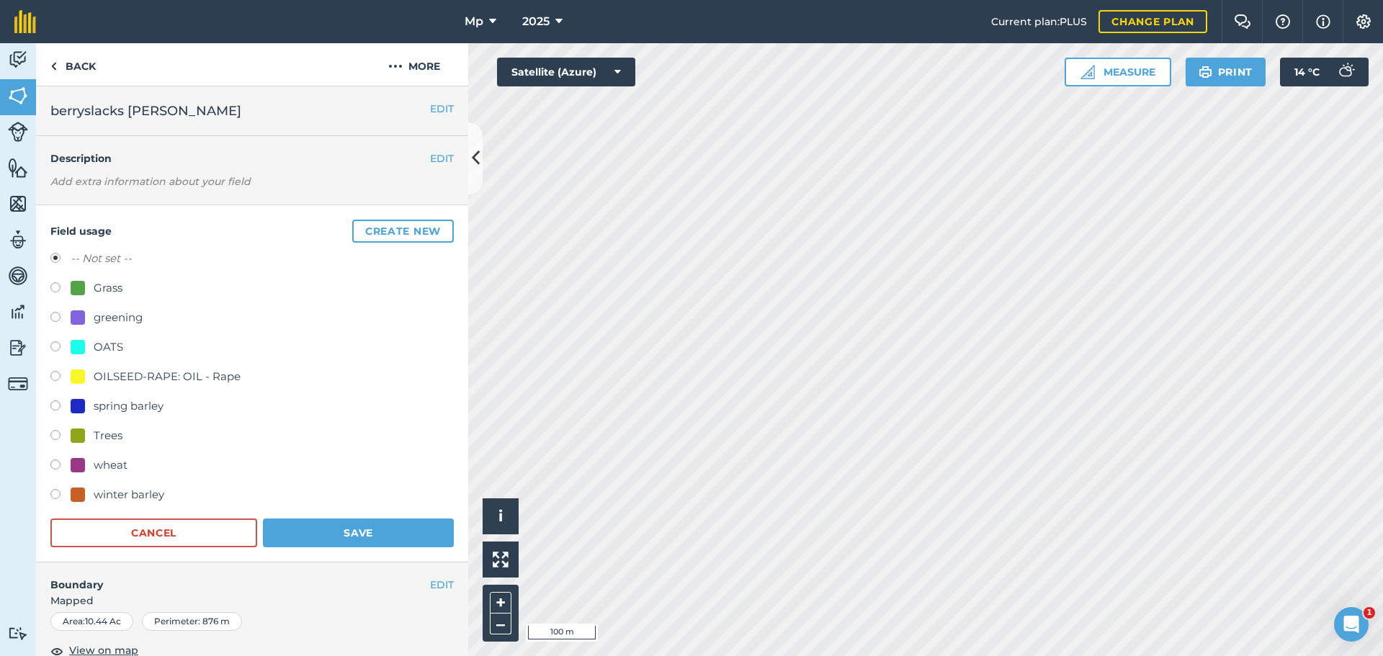
click at [100, 405] on div "spring barley" at bounding box center [129, 406] width 70 height 17
radio input "true"
radio input "false"
click at [274, 539] on button "Save" at bounding box center [358, 532] width 191 height 29
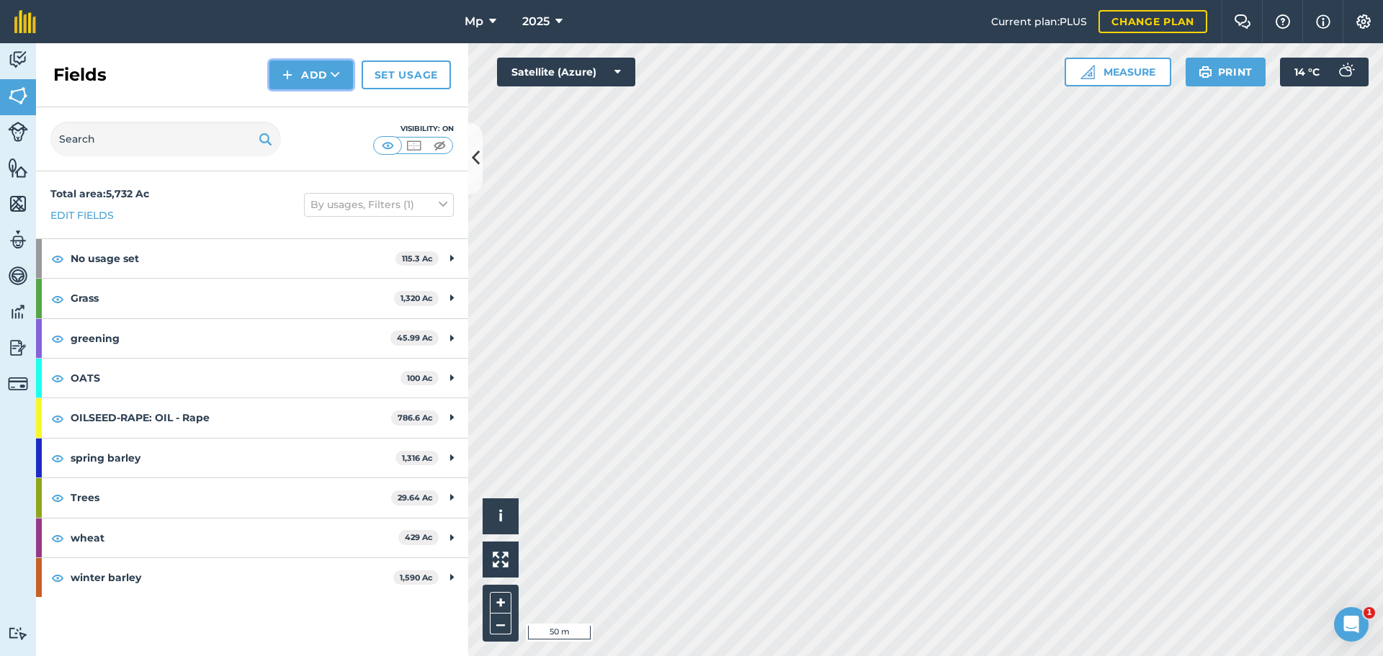
click at [346, 88] on button "Add" at bounding box center [311, 74] width 84 height 29
click at [332, 104] on link "Draw" at bounding box center [310, 107] width 79 height 32
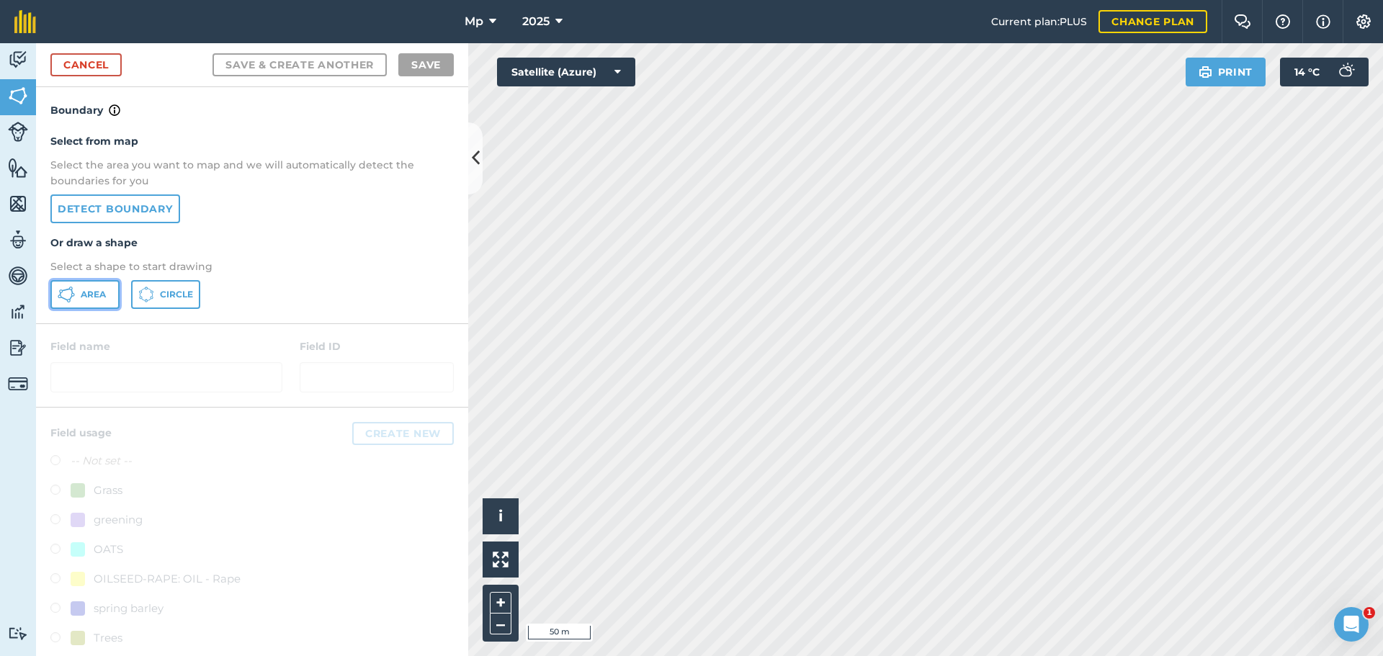
click at [111, 293] on button "Area" at bounding box center [84, 294] width 69 height 29
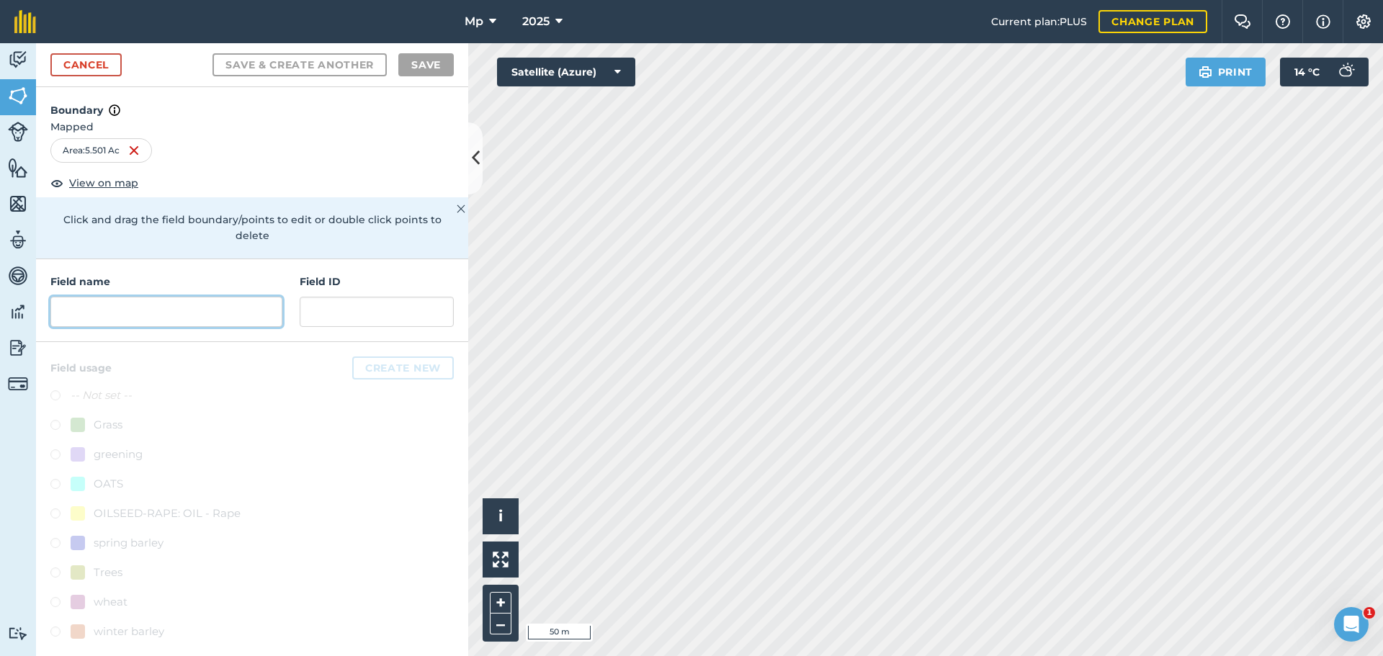
click at [165, 297] on input "text" at bounding box center [166, 312] width 232 height 30
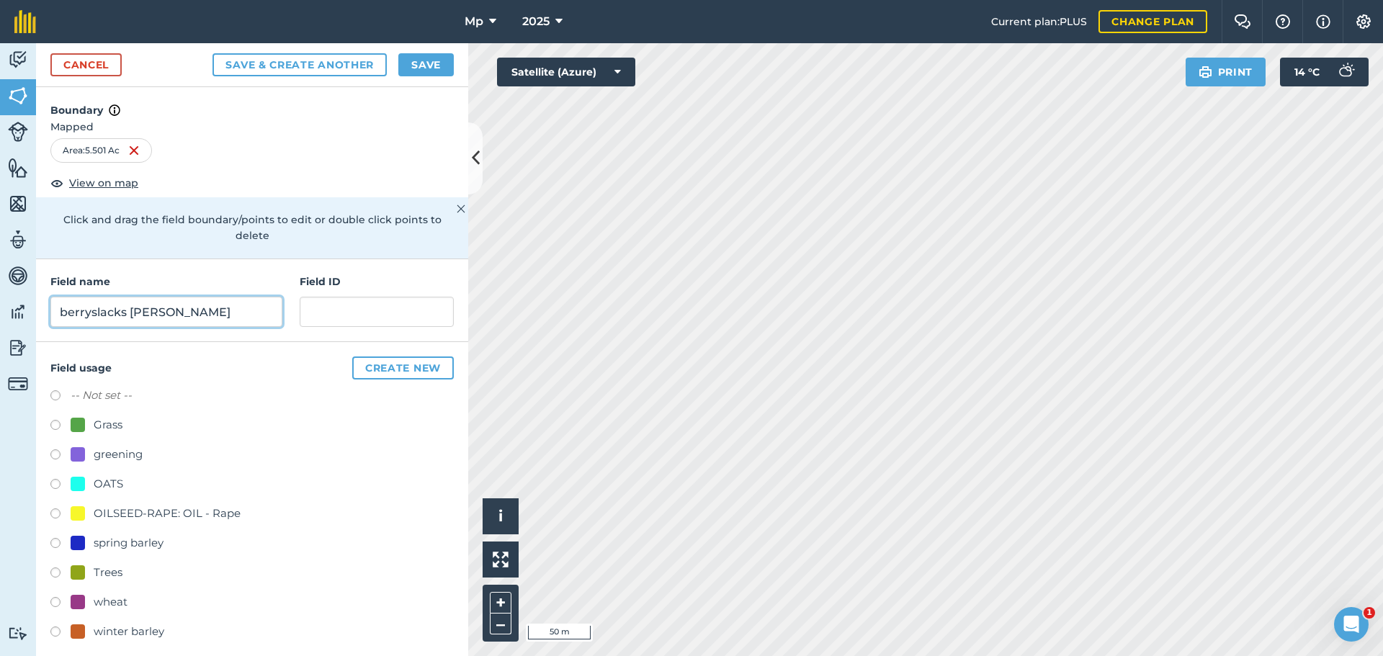
type input "berryslacks moss"
click at [423, 64] on button "Save" at bounding box center [425, 64] width 55 height 23
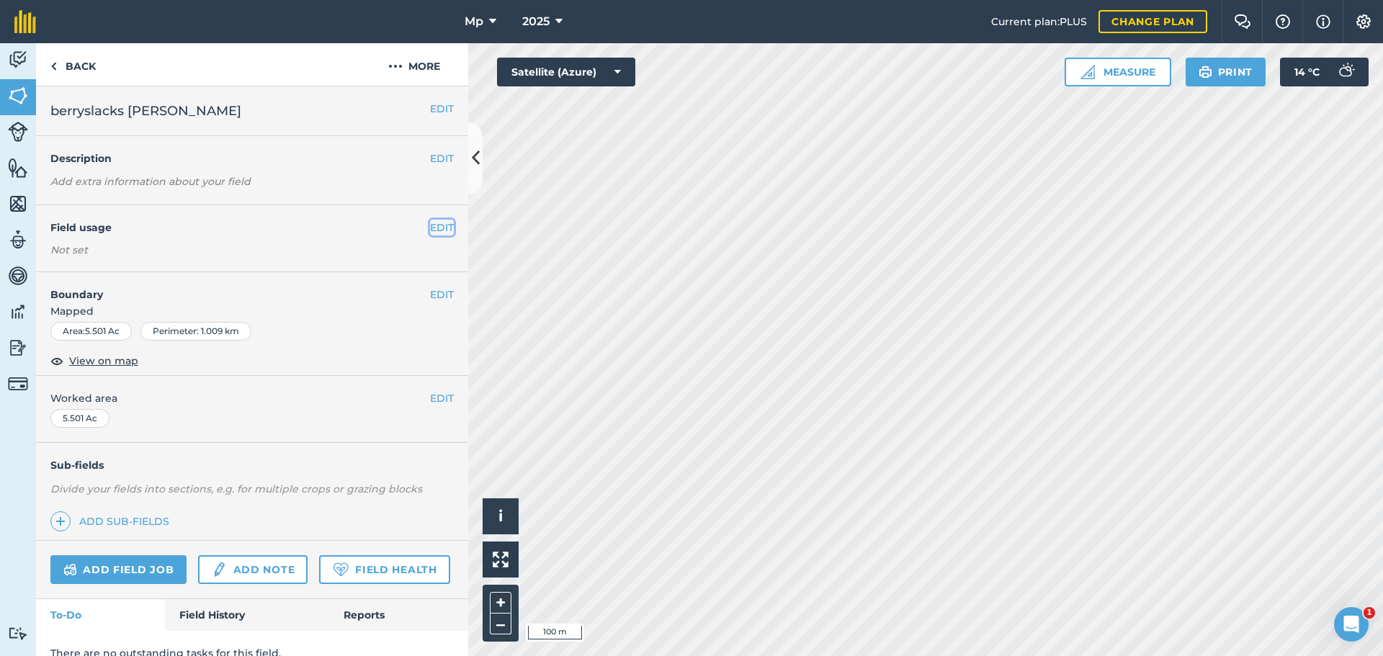
click at [431, 225] on button "EDIT" at bounding box center [442, 228] width 24 height 16
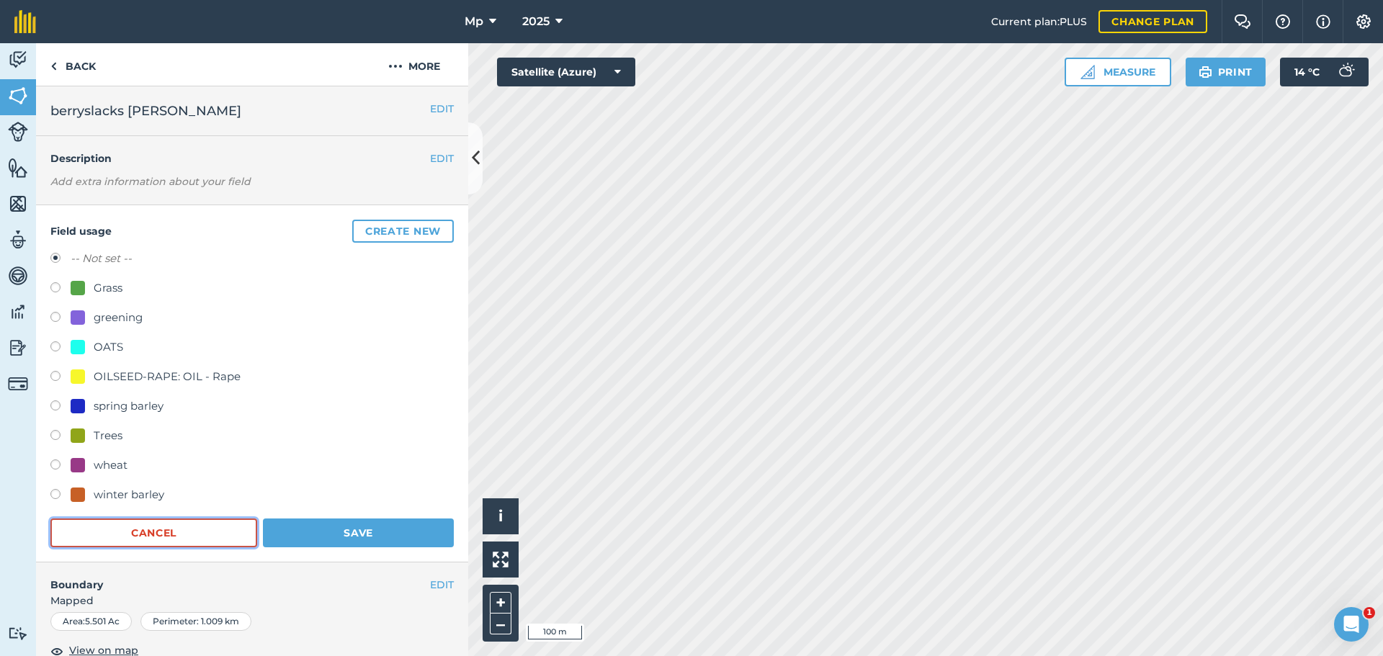
click at [156, 535] on button "Cancel" at bounding box center [153, 532] width 207 height 29
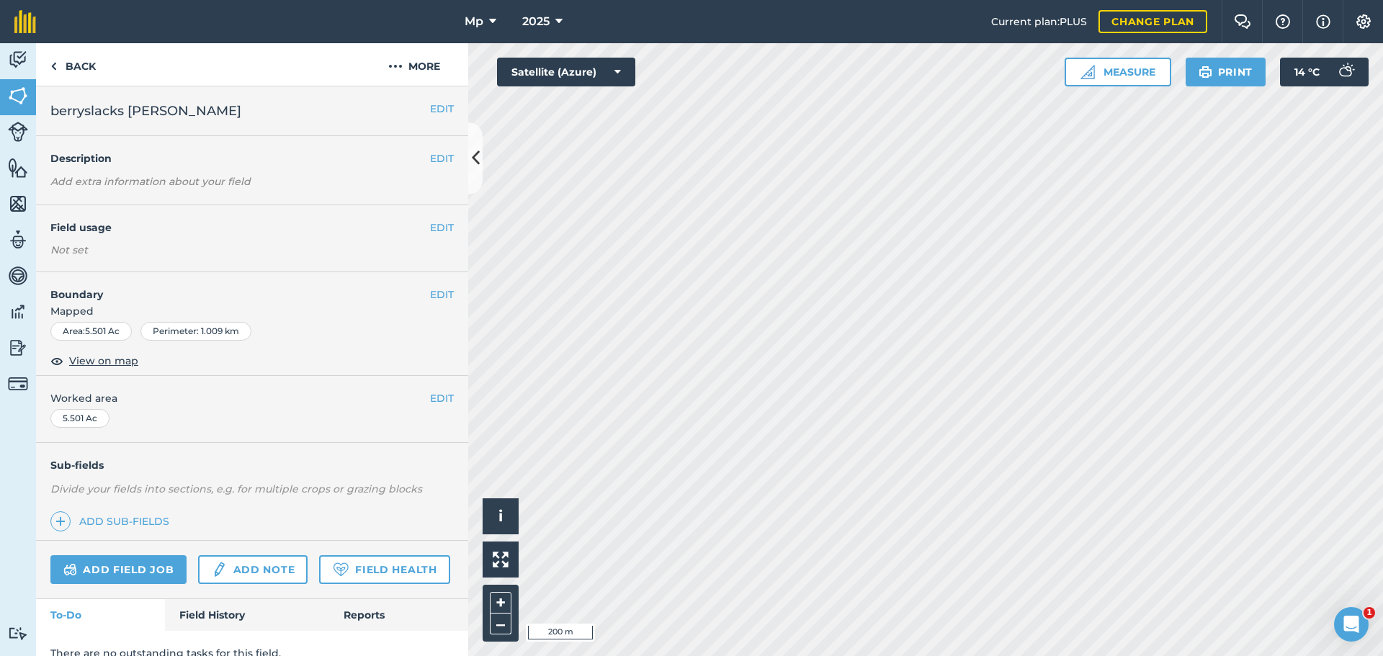
click at [882, 655] on html "Mp 2025 Current plan : PLUS Change plan Farm Chat Help Info Settings Mp - 2025 …" at bounding box center [691, 328] width 1383 height 656
click at [1023, 655] on html "Mp 2025 Current plan : PLUS Change plan Farm Chat Help Info Settings Mp - 2025 …" at bounding box center [691, 328] width 1383 height 656
click at [1207, 79] on img at bounding box center [1205, 71] width 14 height 17
drag, startPoint x: 16, startPoint y: 25, endPoint x: 1211, endPoint y: 69, distance: 1196.2
click at [1211, 69] on img at bounding box center [1205, 71] width 14 height 17
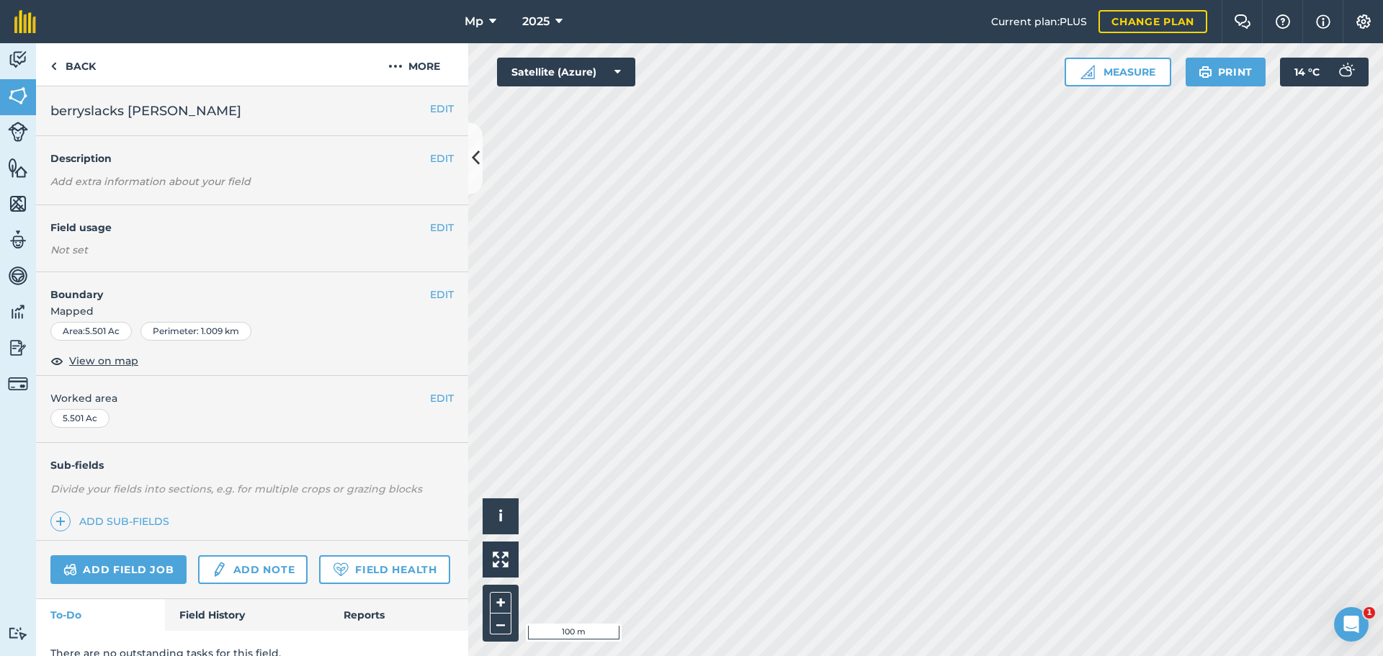
click at [675, 655] on html "Mp 2025 Current plan : PLUS Change plan Farm Chat Help Info Settings Mp - 2025 …" at bounding box center [691, 328] width 1383 height 656
click at [884, 655] on html "Mp 2025 Current plan : PLUS Change plan Farm Chat Help Info Settings Mp - 2025 …" at bounding box center [691, 328] width 1383 height 656
click at [973, 655] on html "Mp 2025 Current plan : PLUS Change plan Farm Chat Help Info Settings Mp - 2025 …" at bounding box center [691, 328] width 1383 height 656
